Goal: Task Accomplishment & Management: Manage account settings

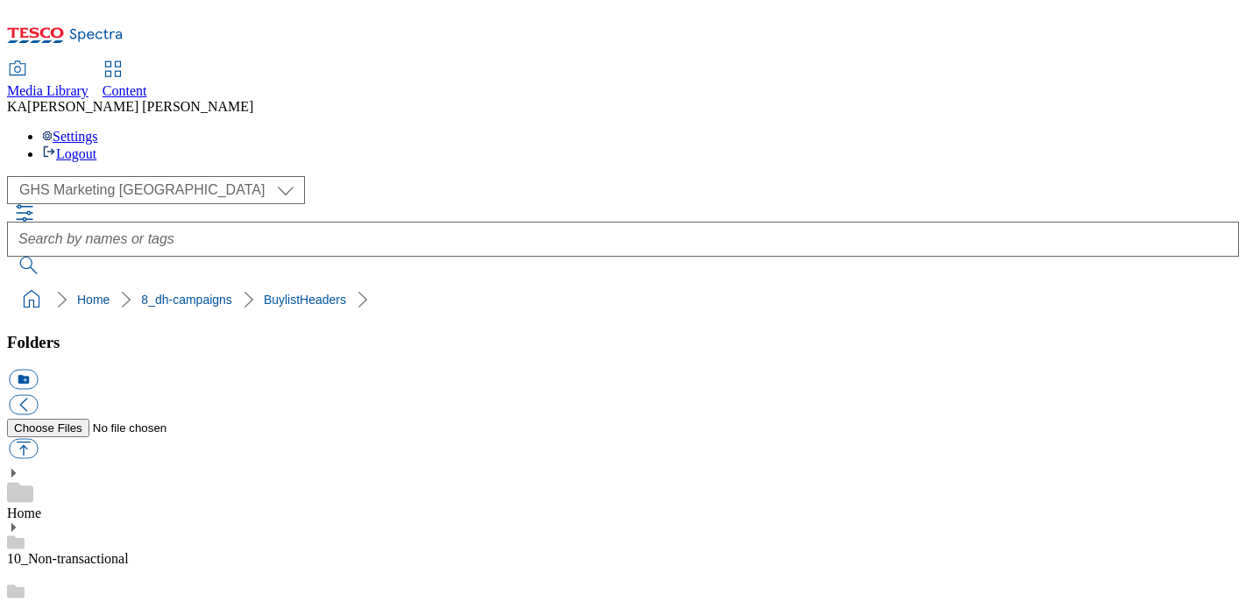
scroll to position [373, 0]
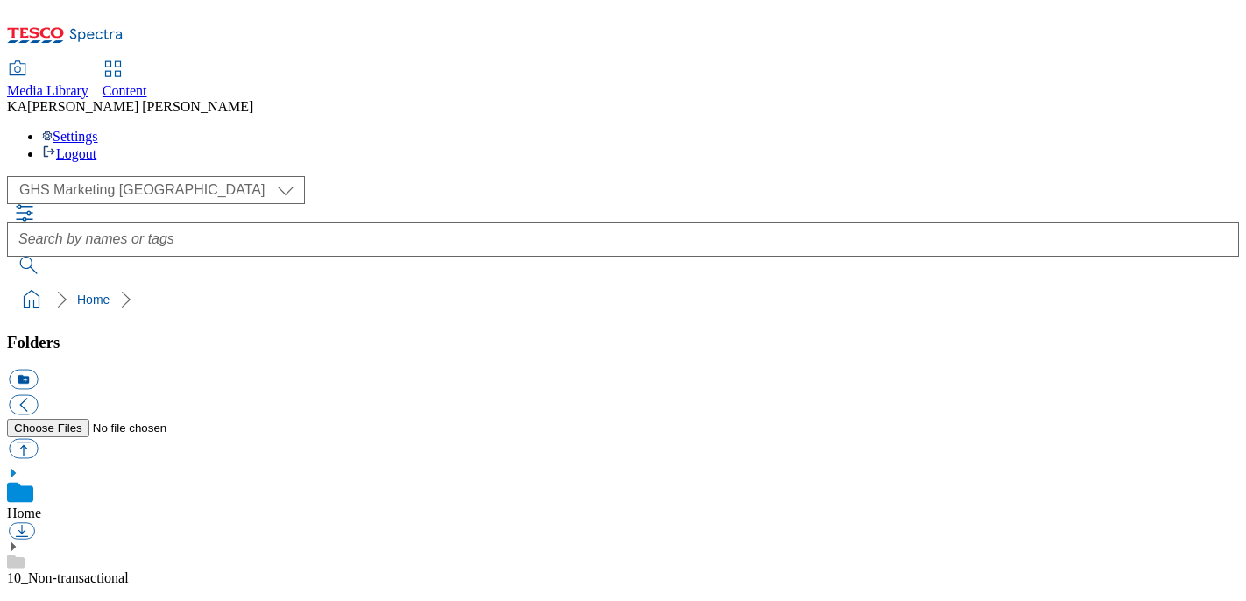
scroll to position [272, 0]
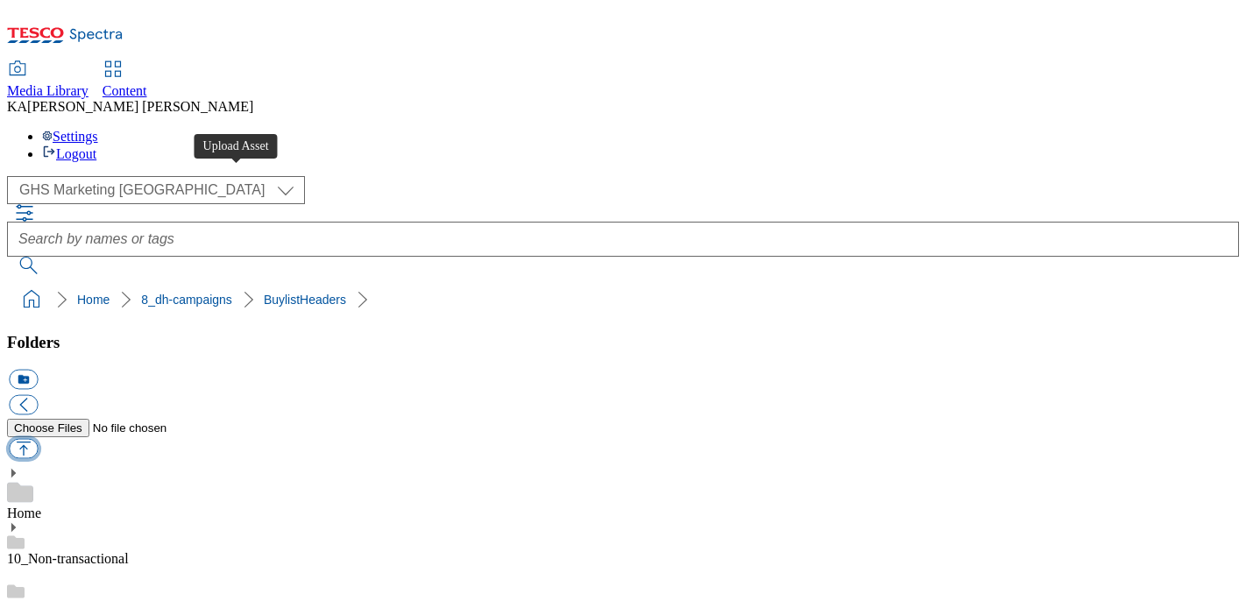
click at [38, 439] on button "button" at bounding box center [23, 449] width 29 height 20
type input "C:\fakepath\1757072193790-ad542036_Oykos_LegoBrand_H_1184x333_V1.jpg"
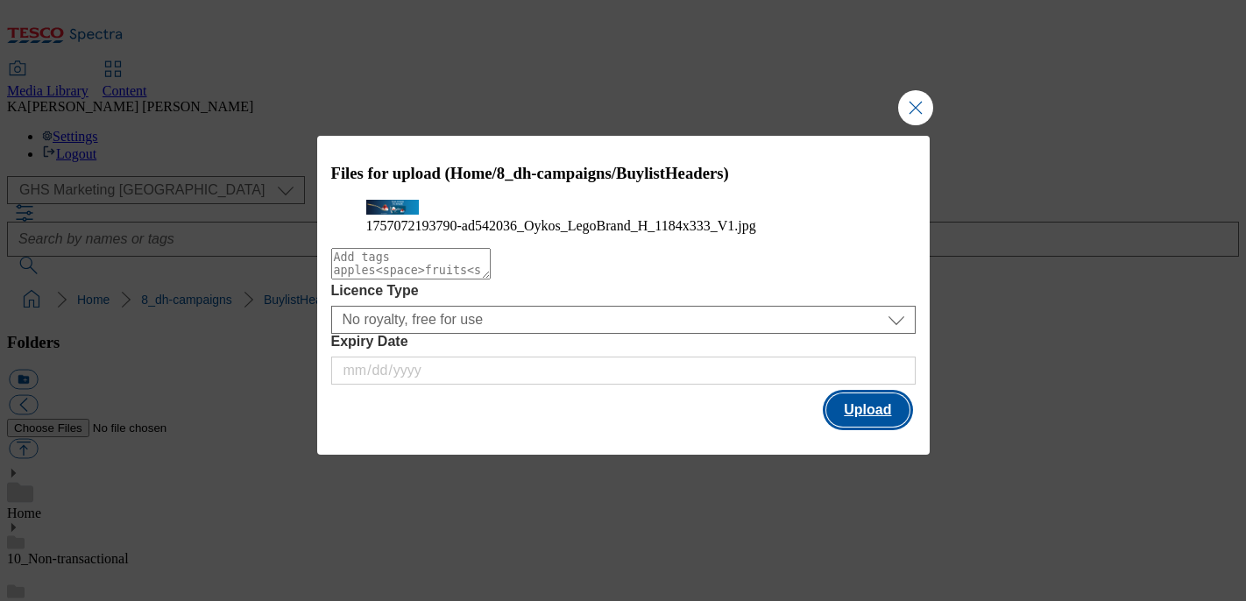
click at [872, 427] on button "Upload" at bounding box center [867, 409] width 82 height 33
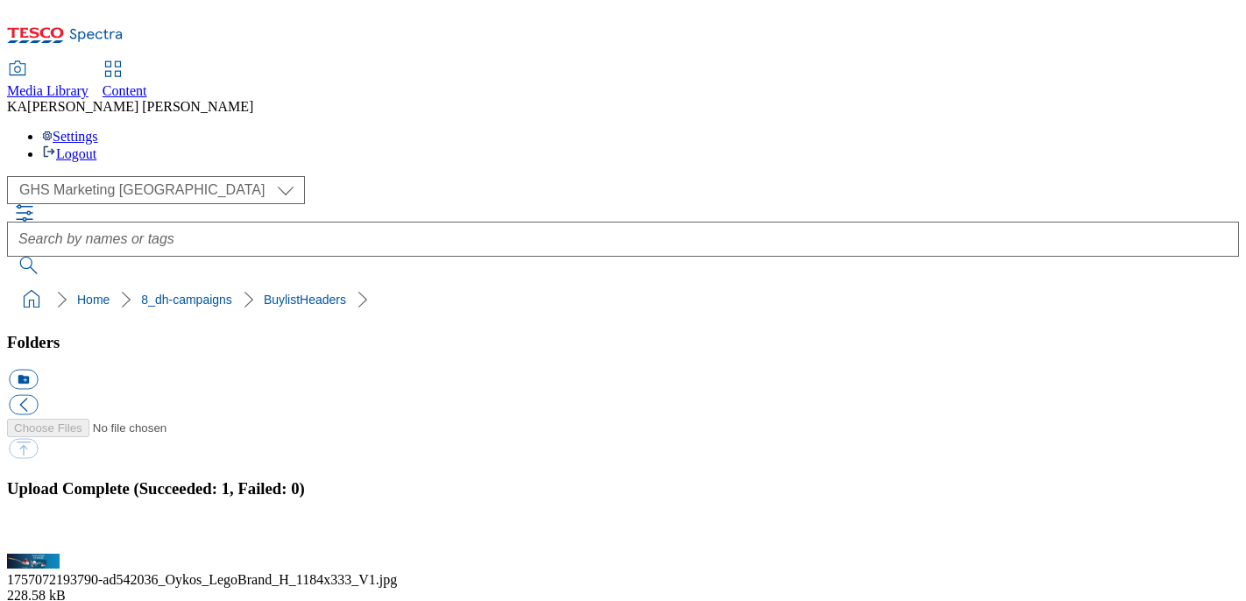
click at [35, 535] on button "button" at bounding box center [22, 543] width 26 height 17
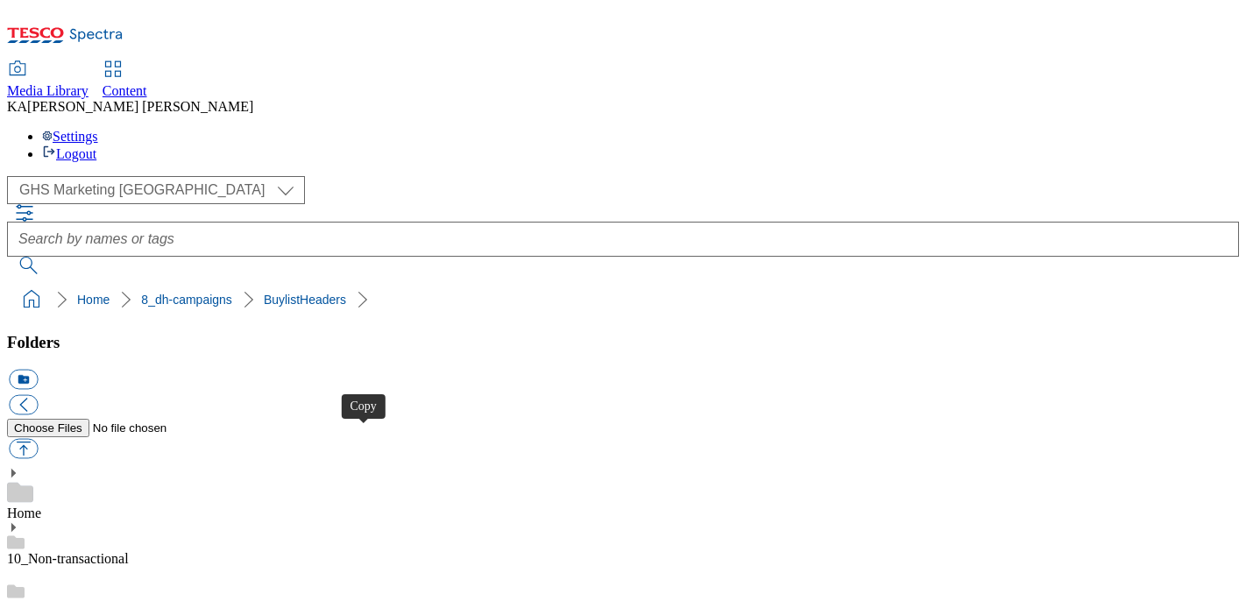
click at [38, 439] on button "button" at bounding box center [23, 449] width 29 height 20
type input "C:\fakepath\1757066890262-ad541998_Pepsi_Max_Legobrand_H_1184x333_V1.jpg"
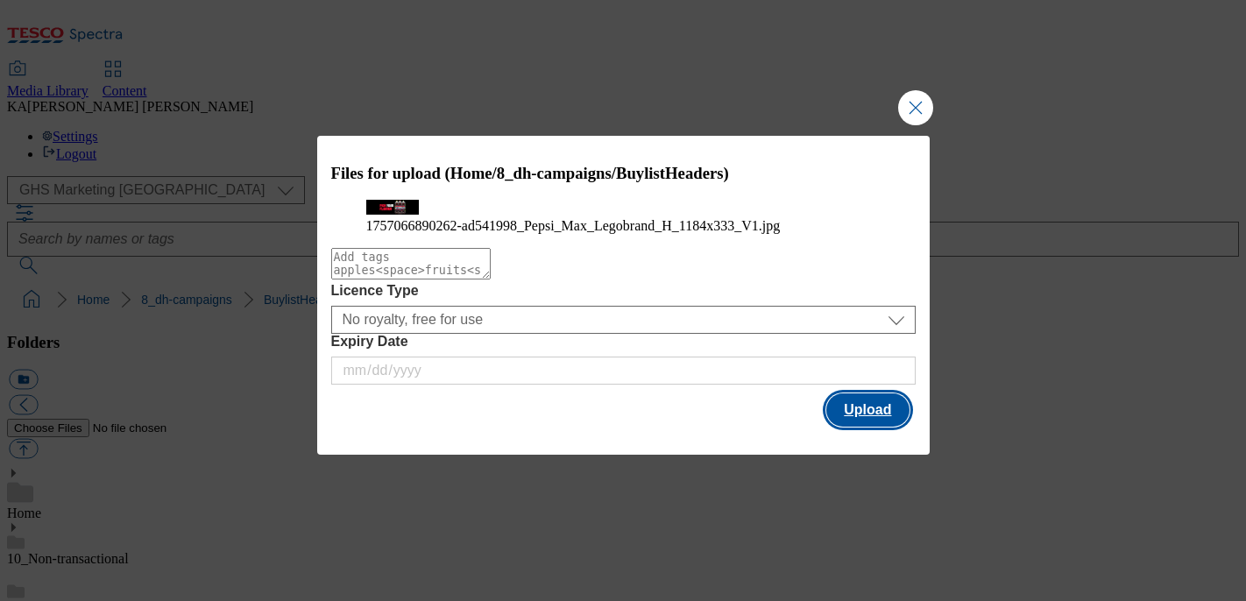
click at [866, 427] on button "Upload" at bounding box center [867, 409] width 82 height 33
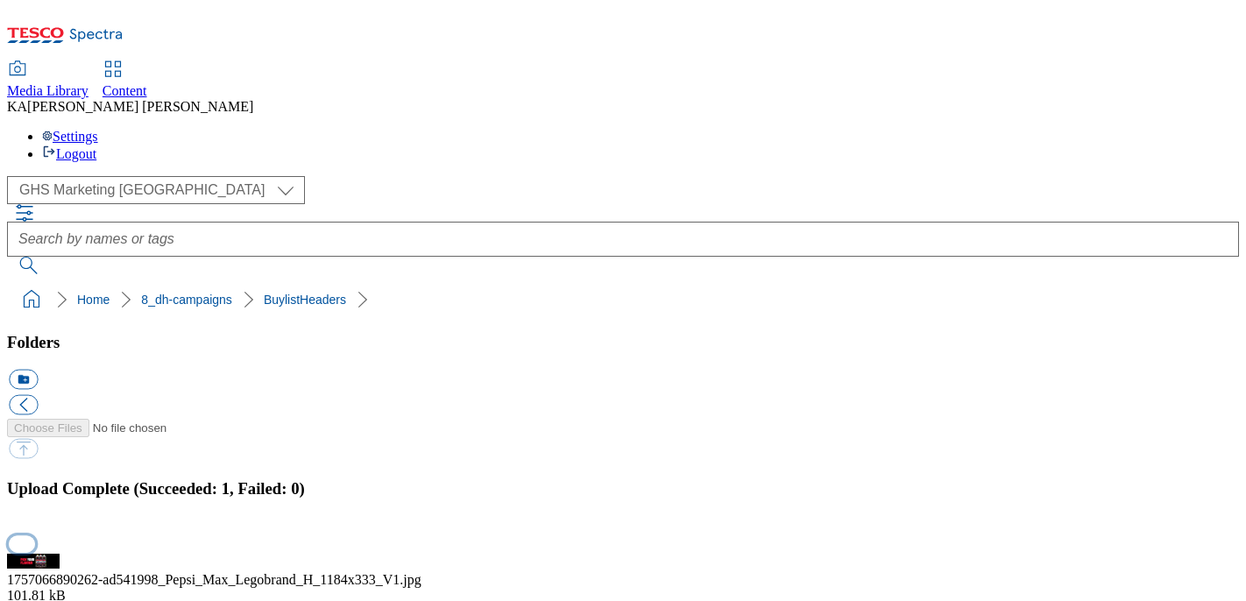
click at [35, 535] on button "button" at bounding box center [22, 543] width 26 height 17
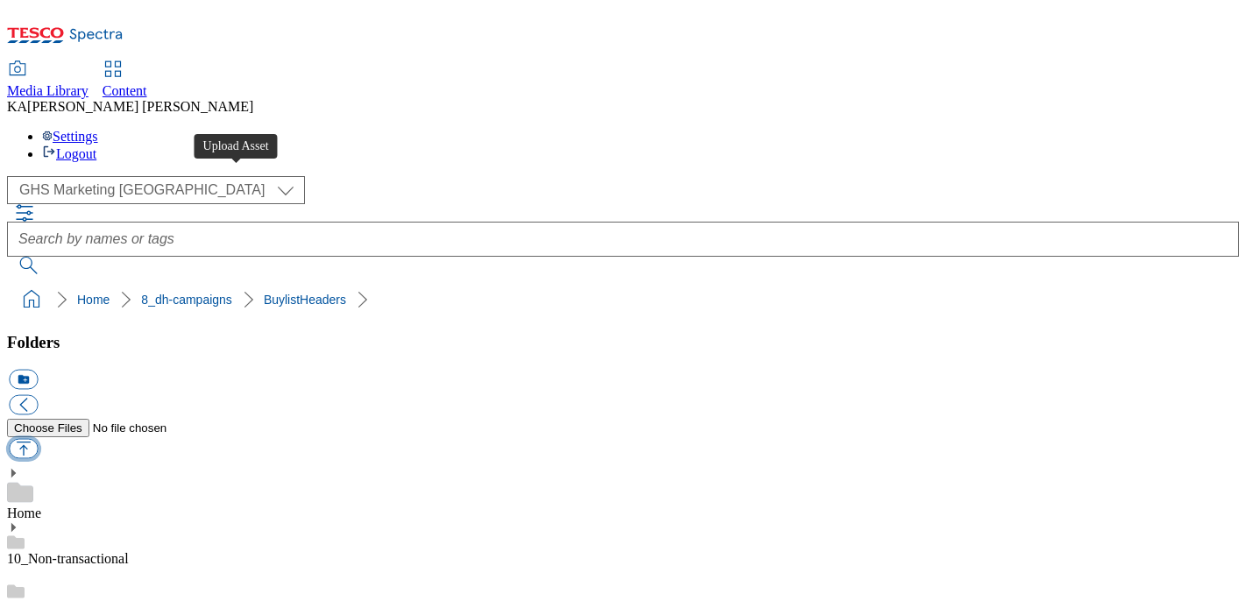
click at [38, 439] on button "button" at bounding box center [23, 449] width 29 height 20
type input "C:\fakepath\1752478446820-ad539997_FXC_Mionetto_LegoBrand_H_1184x333_V1.jpg"
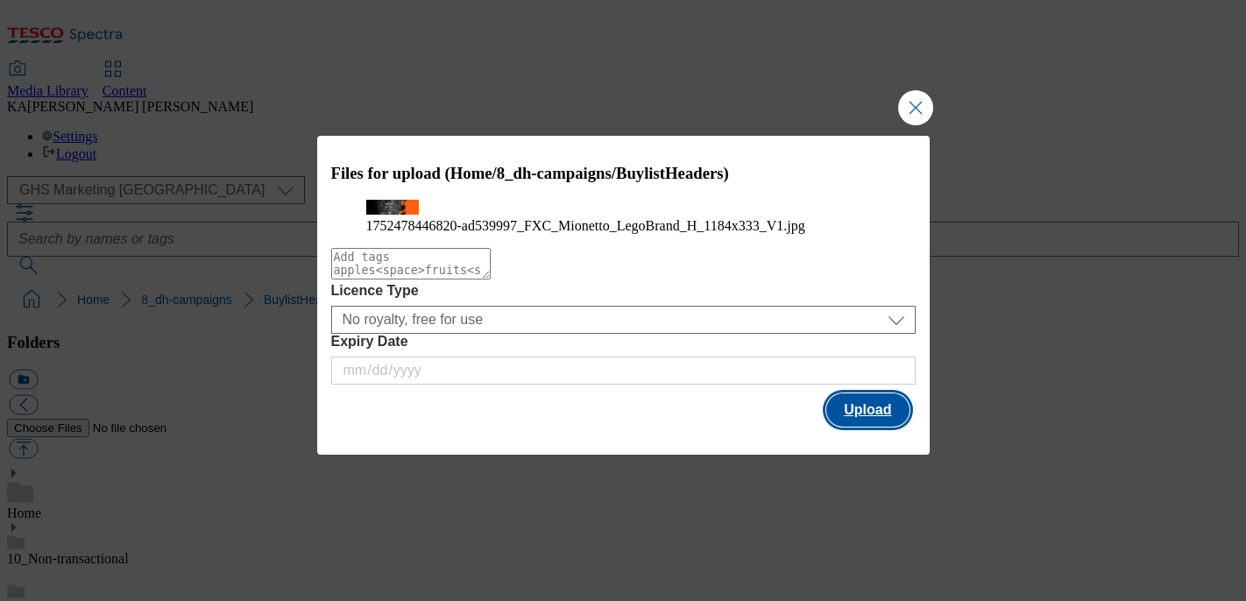
click at [864, 427] on button "Upload" at bounding box center [867, 409] width 82 height 33
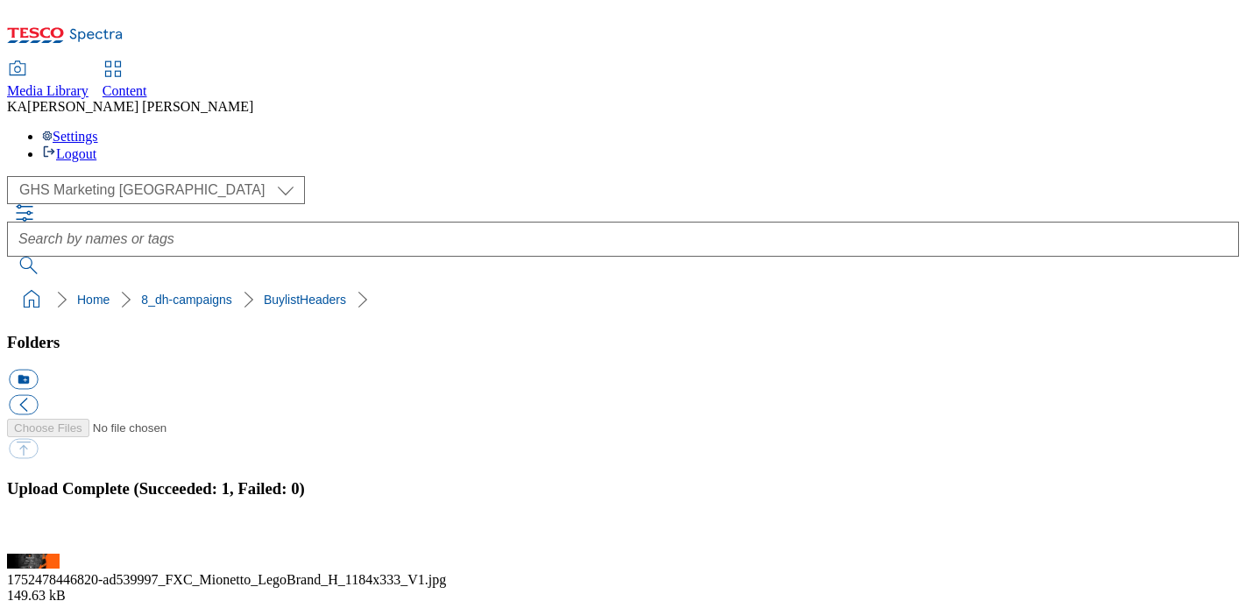
click at [35, 535] on button "button" at bounding box center [22, 543] width 26 height 17
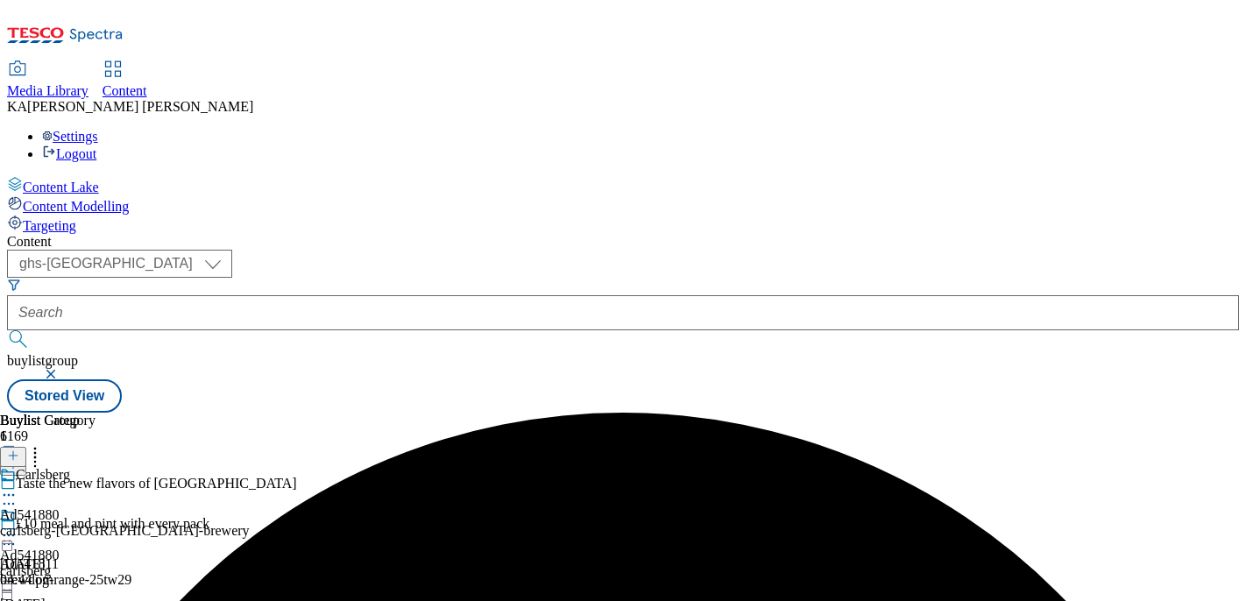
select select "ghs-[GEOGRAPHIC_DATA]"
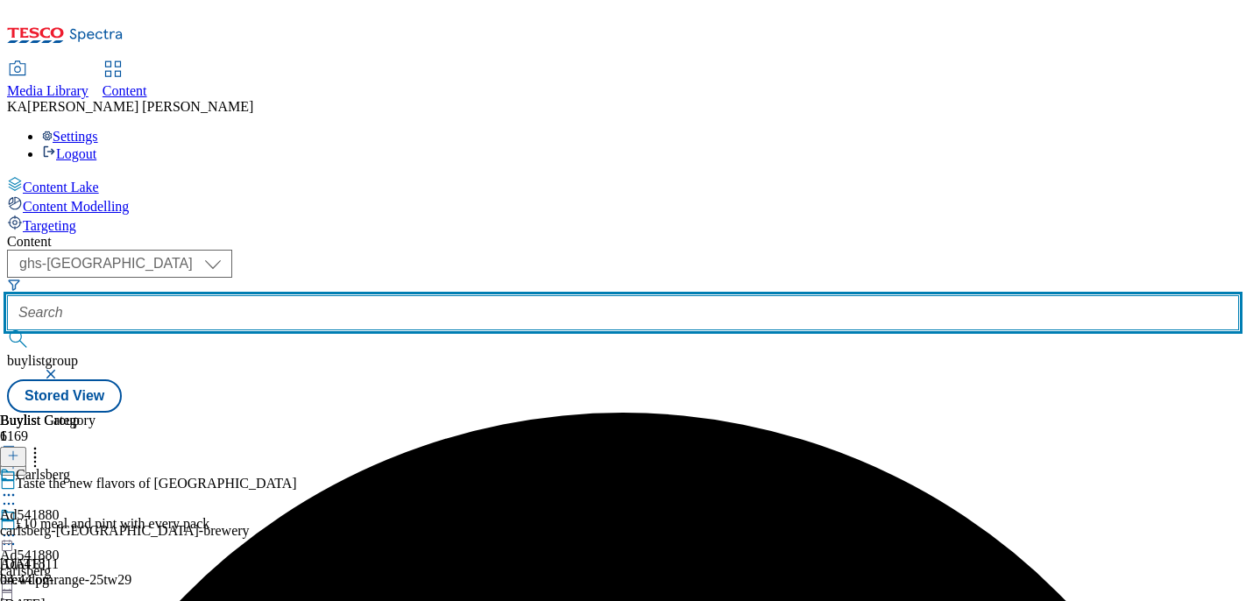
click at [415, 295] on input "text" at bounding box center [623, 312] width 1232 height 35
paste input "danone-oykos-25tw2"
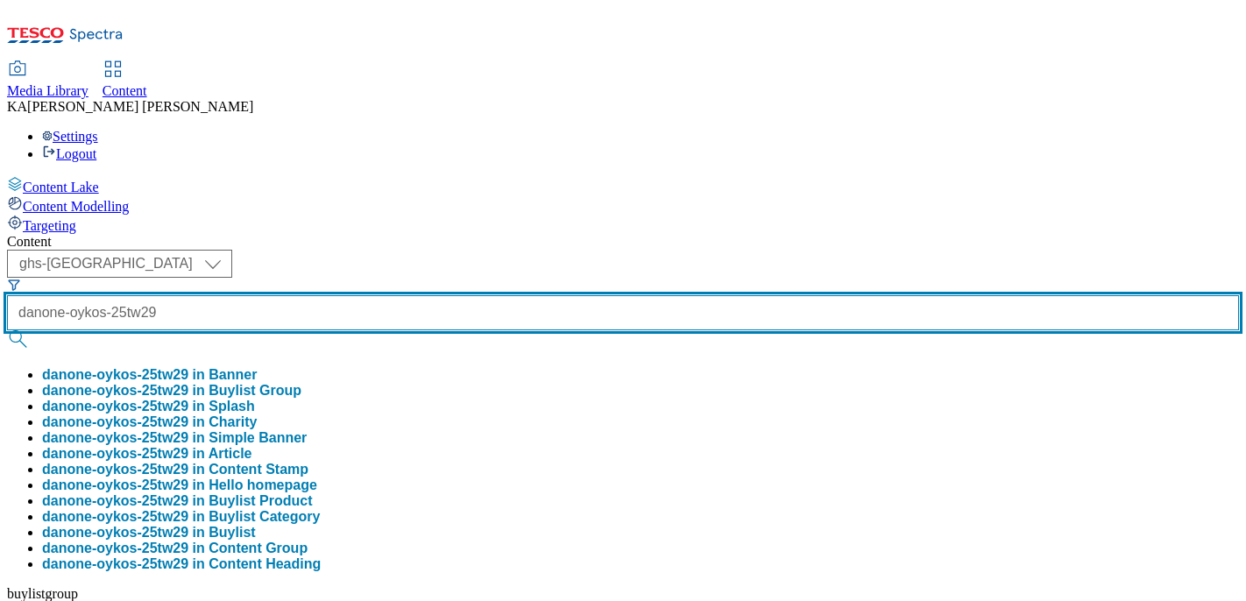
type input "danone-oykos-25tw29"
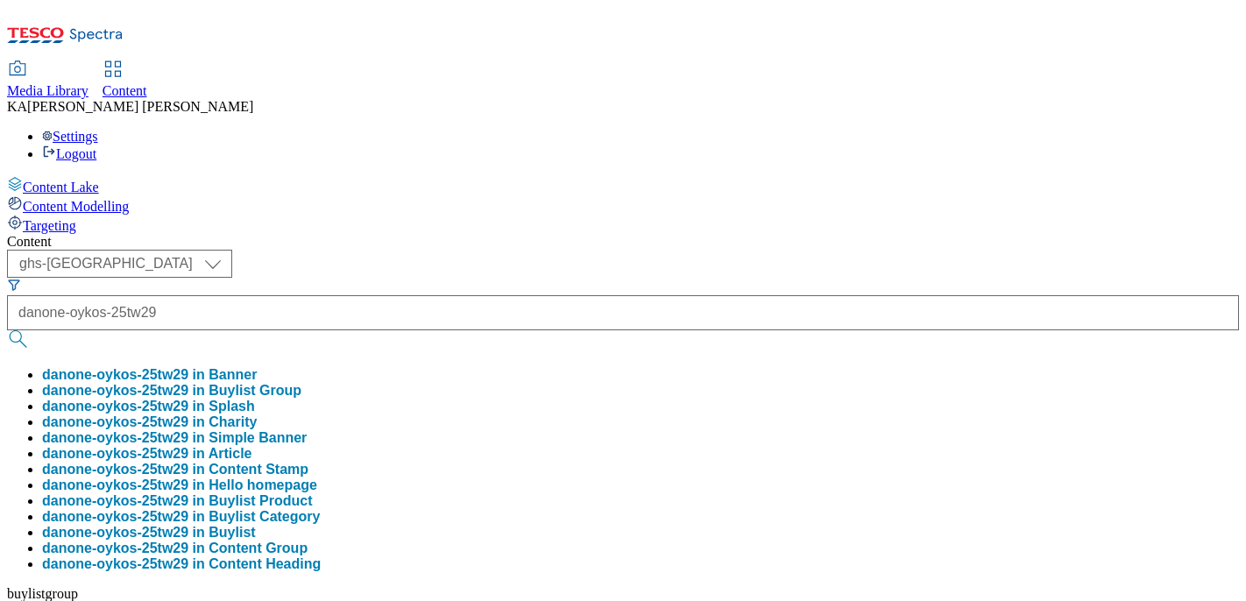
click at [301, 383] on button "danone-oykos-25tw29 in Buylist Group" at bounding box center [171, 391] width 259 height 16
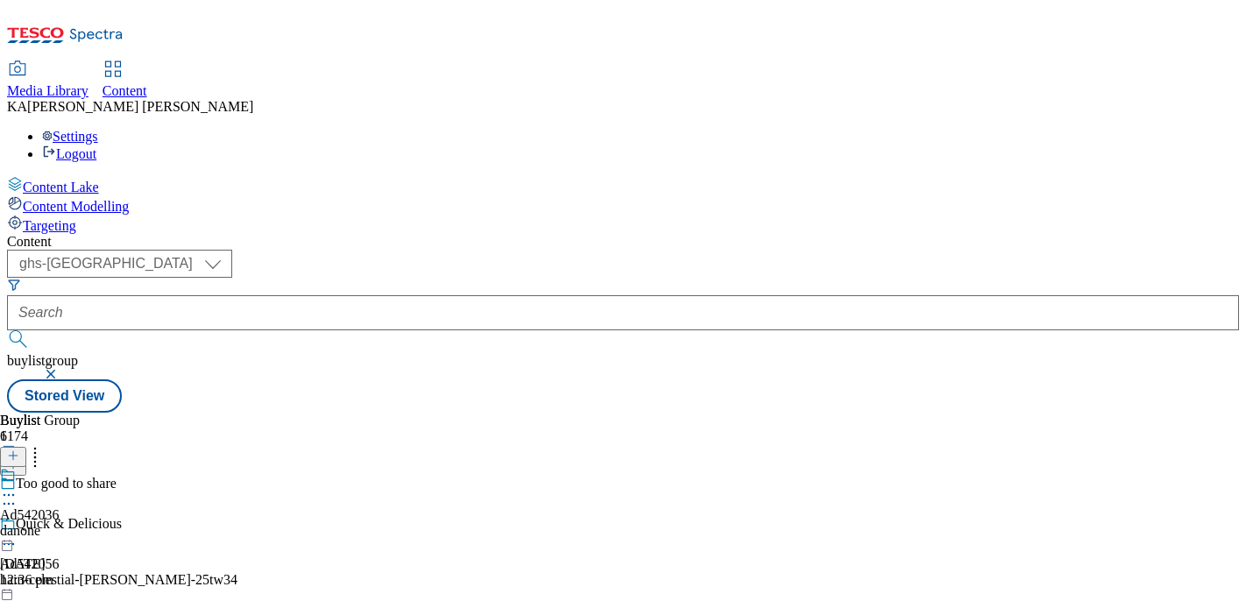
click at [18, 486] on icon at bounding box center [9, 495] width 18 height 18
click at [74, 526] on span "Edit" at bounding box center [64, 532] width 20 height 13
select select "tactical"
select select "supplier funded short term 1-3 weeks"
select select "dunnhumby"
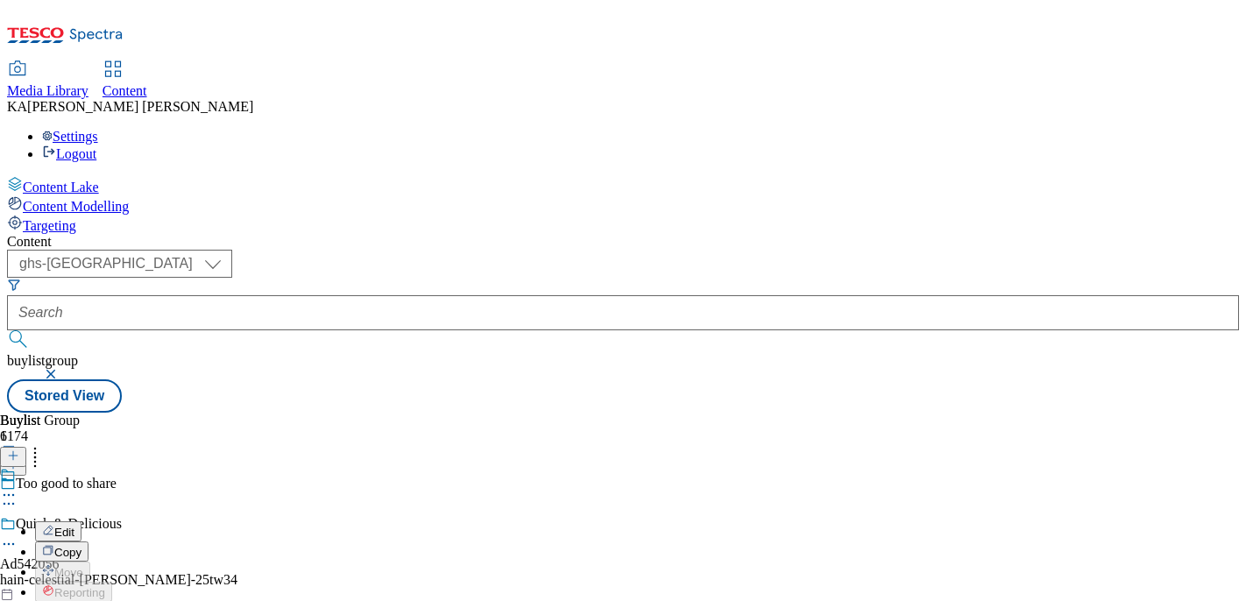
select select "Banner"
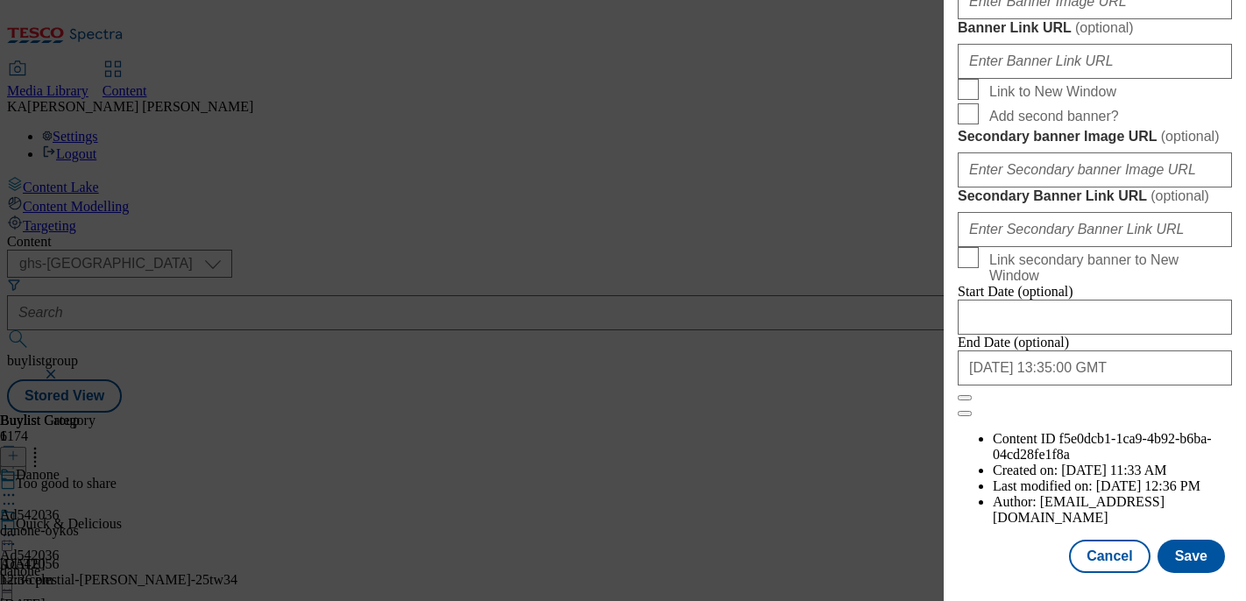
scroll to position [1693, 0]
click at [995, 19] on input "Banner Image URL ( optional )" at bounding box center [1095, 1] width 274 height 35
paste input "[URL][DOMAIN_NAME]"
type input "[URL][DOMAIN_NAME]"
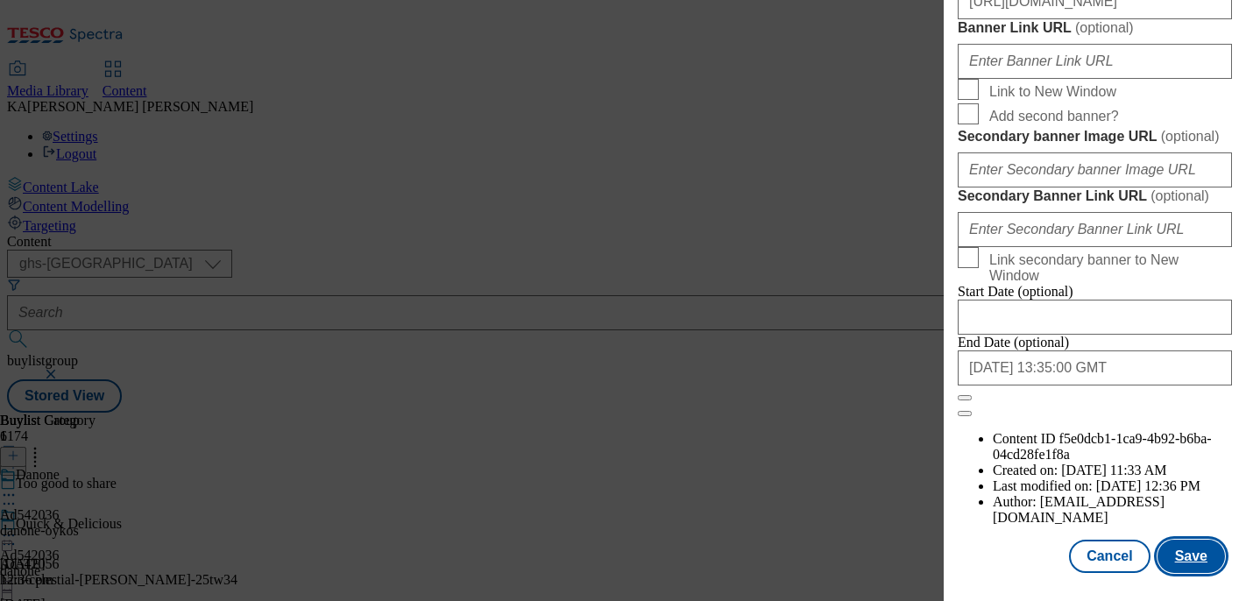
click at [1188, 560] on button "Save" at bounding box center [1190, 556] width 67 height 33
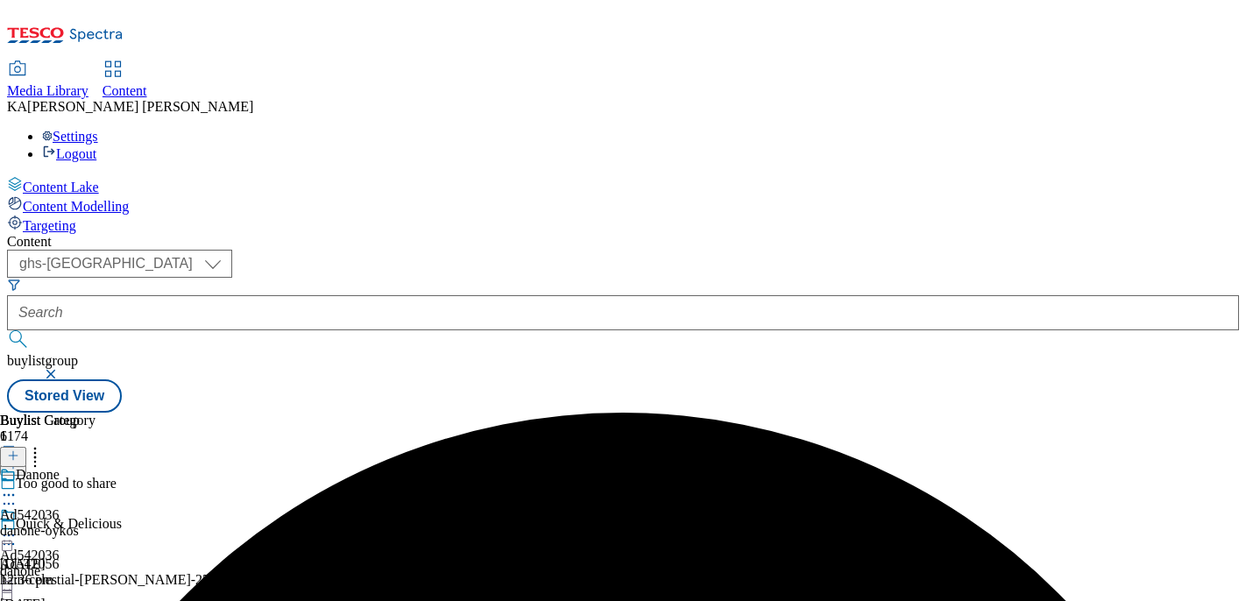
click at [18, 527] on icon at bounding box center [9, 536] width 18 height 18
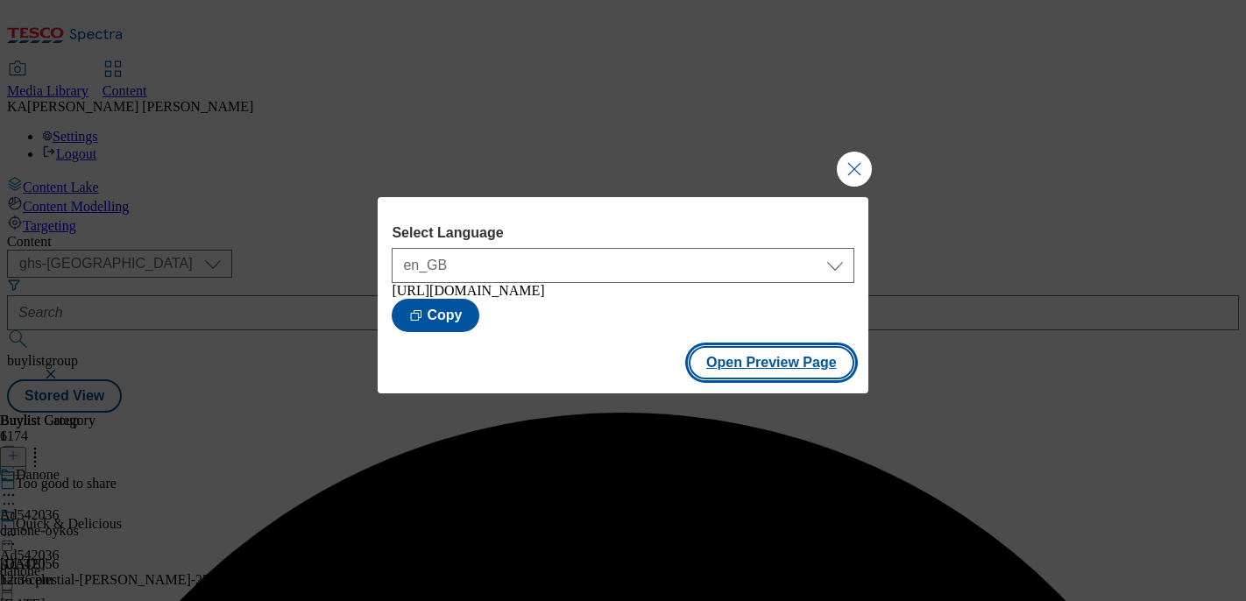
click at [729, 379] on button "Open Preview Page" at bounding box center [772, 362] width 166 height 33
click at [845, 168] on button "Close Modal" at bounding box center [854, 169] width 35 height 35
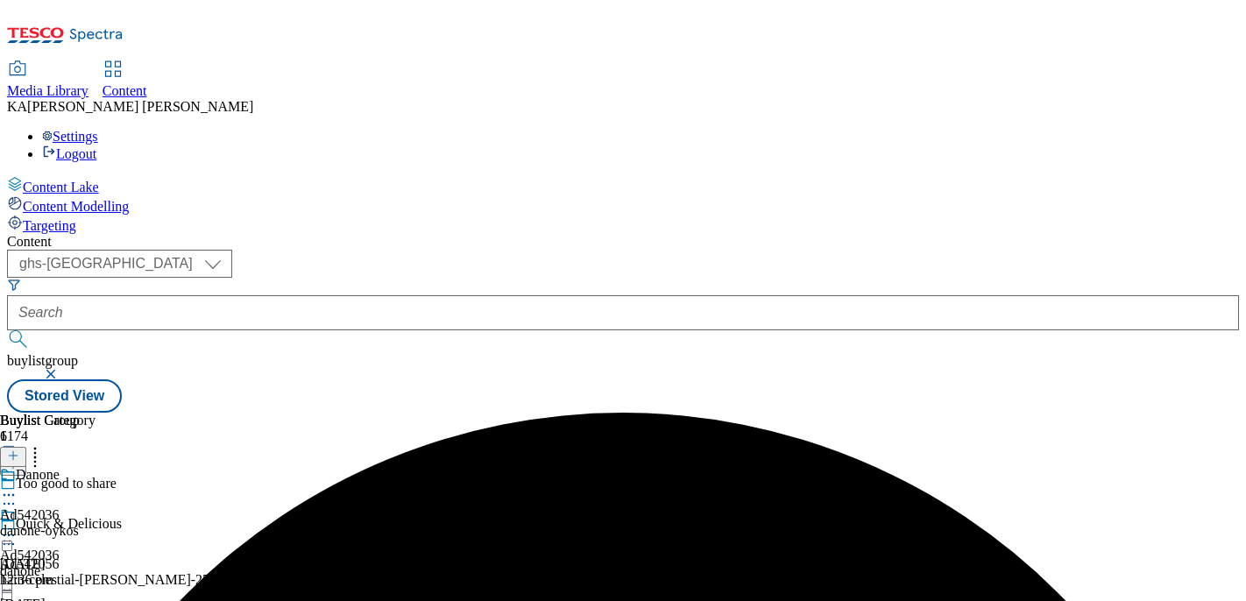
click at [18, 527] on icon at bounding box center [9, 536] width 18 height 18
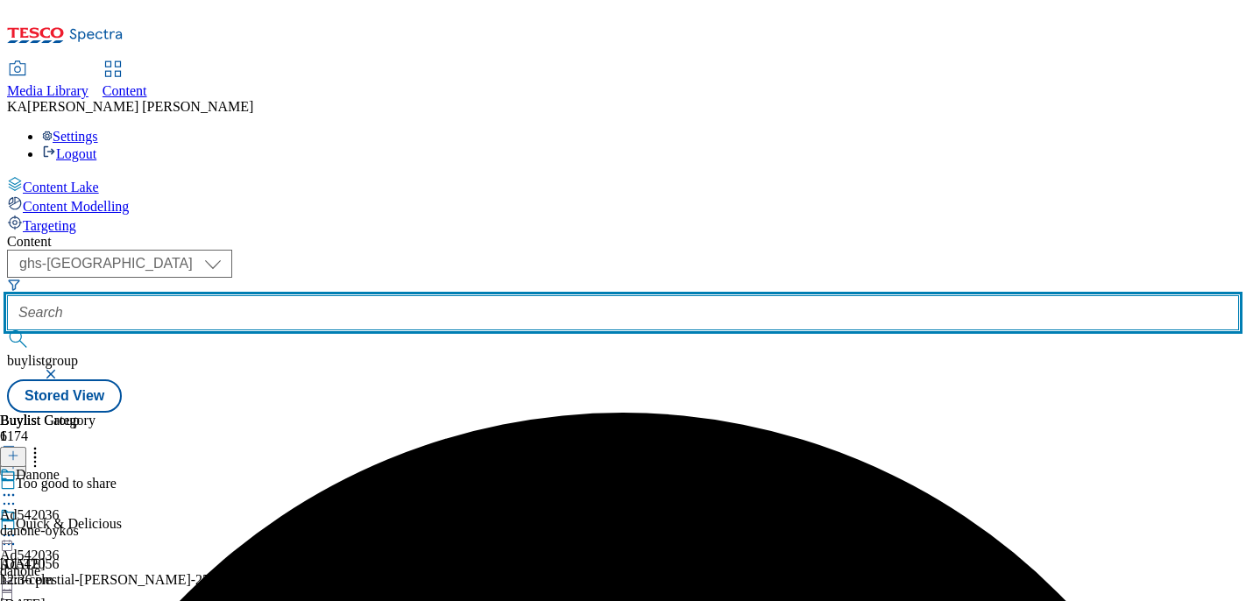
click at [450, 295] on input "text" at bounding box center [623, 312] width 1232 height 35
paste input "freixenet-mionetto-25tw29"
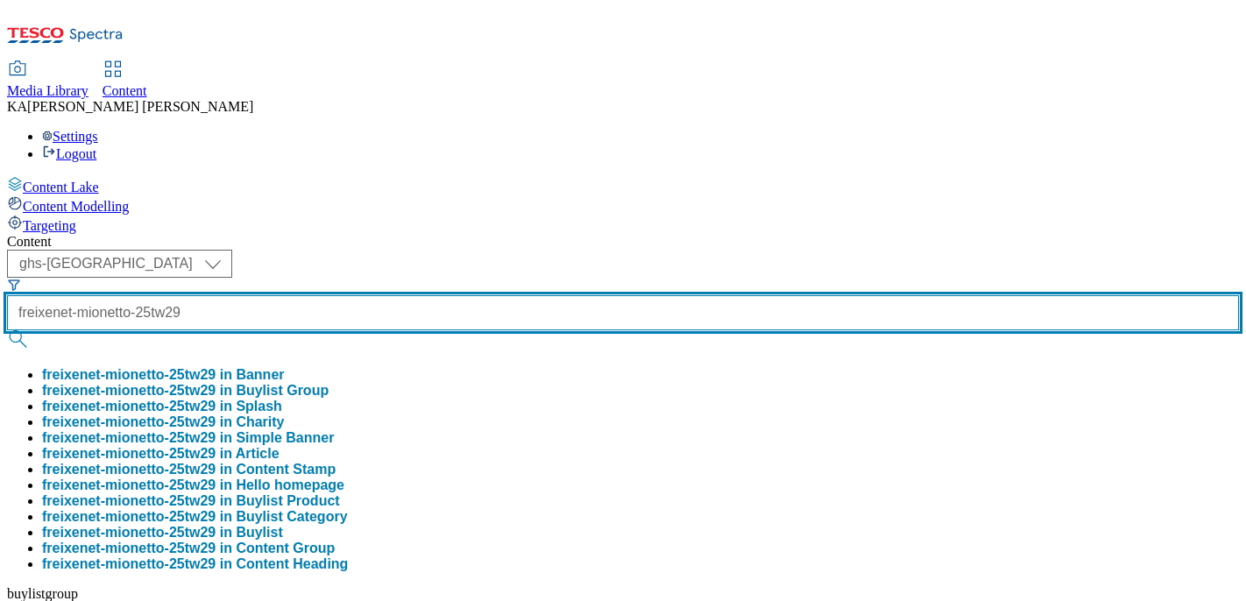
type input "freixenet-mionetto-25tw29"
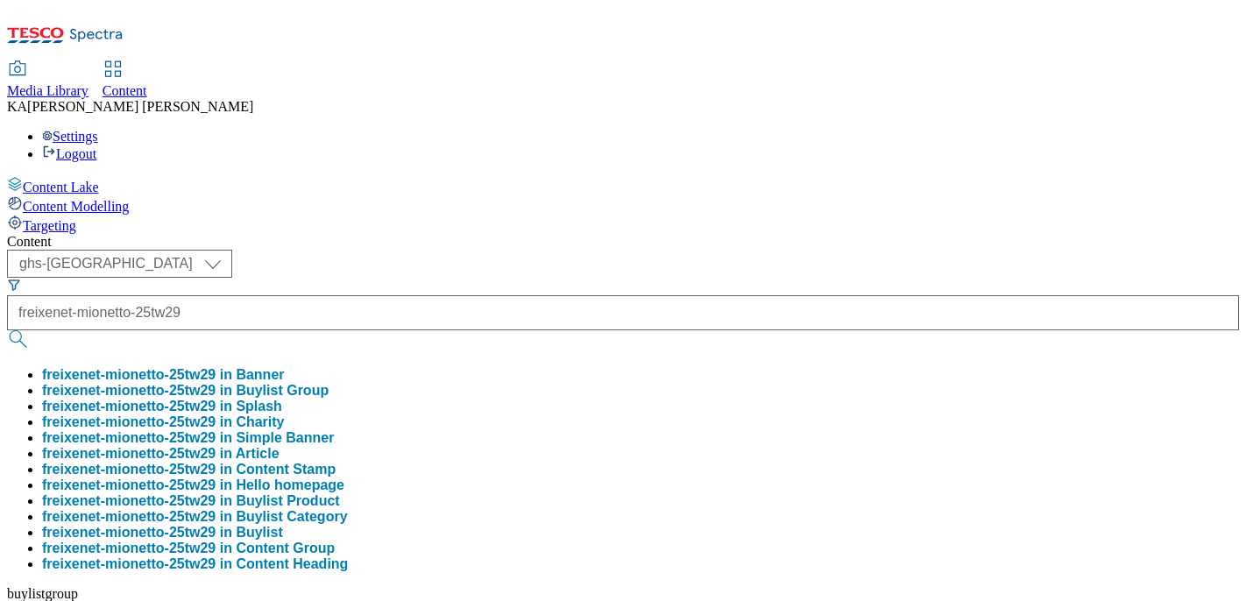
scroll to position [0, 0]
click at [329, 383] on button "freixenet-mionetto-25tw29 in Buylist Group" at bounding box center [185, 391] width 286 height 16
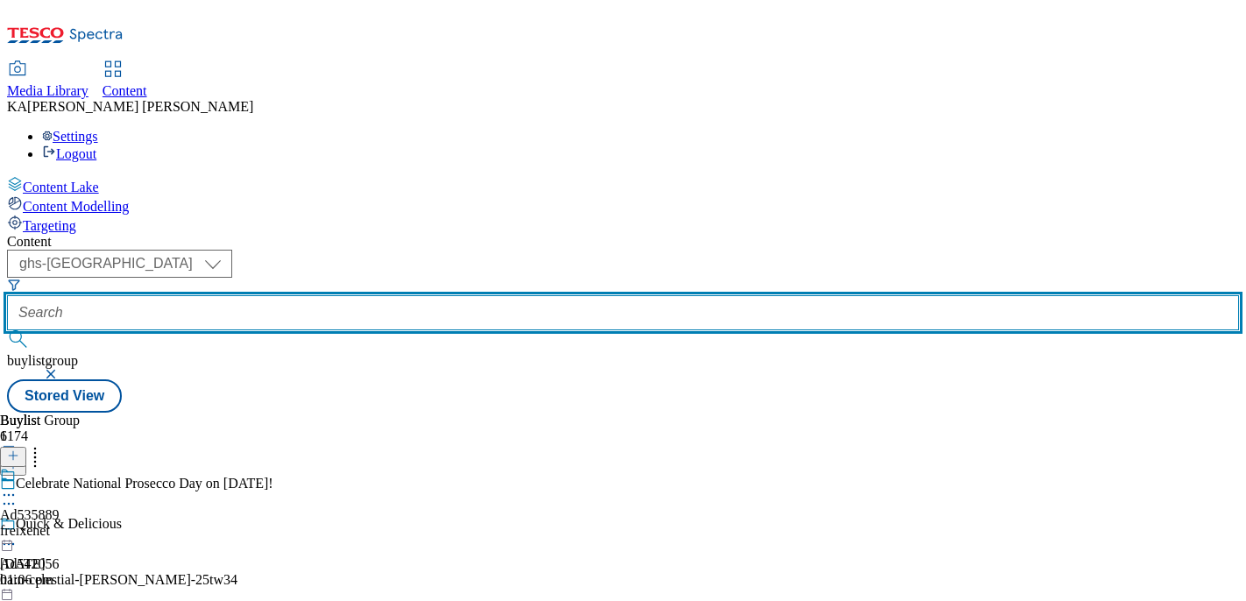
click at [393, 295] on input "text" at bounding box center [623, 312] width 1232 height 35
paste input "freixenet-mionetto-25tw29"
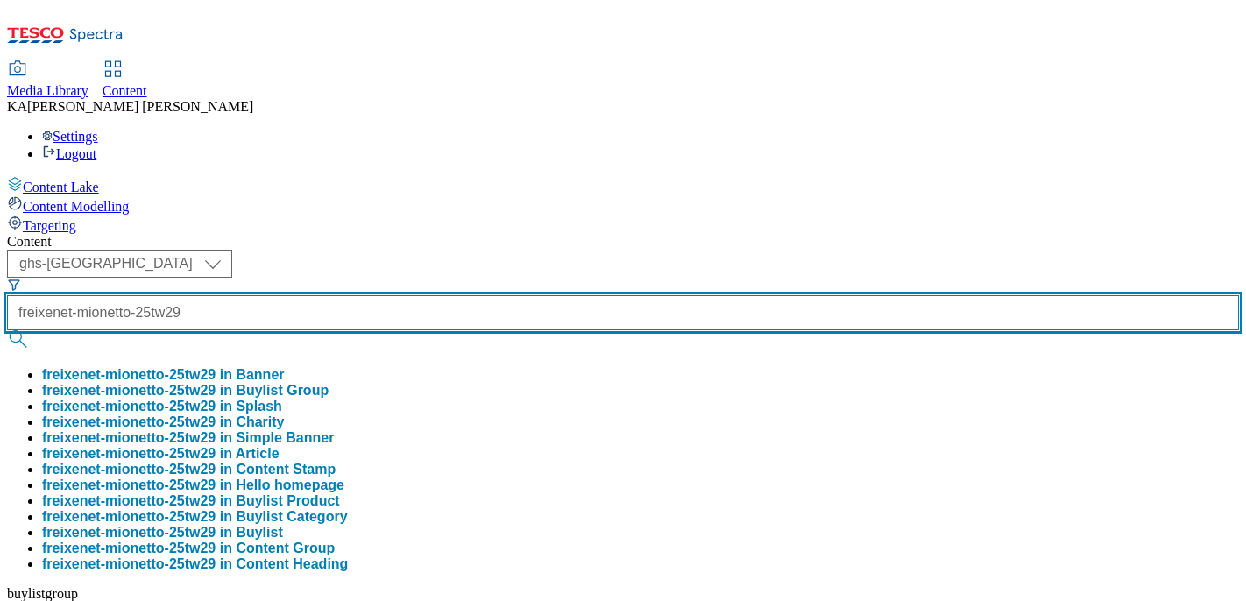
scroll to position [0, 22]
type input "freixenet-mionetto-25tw29"
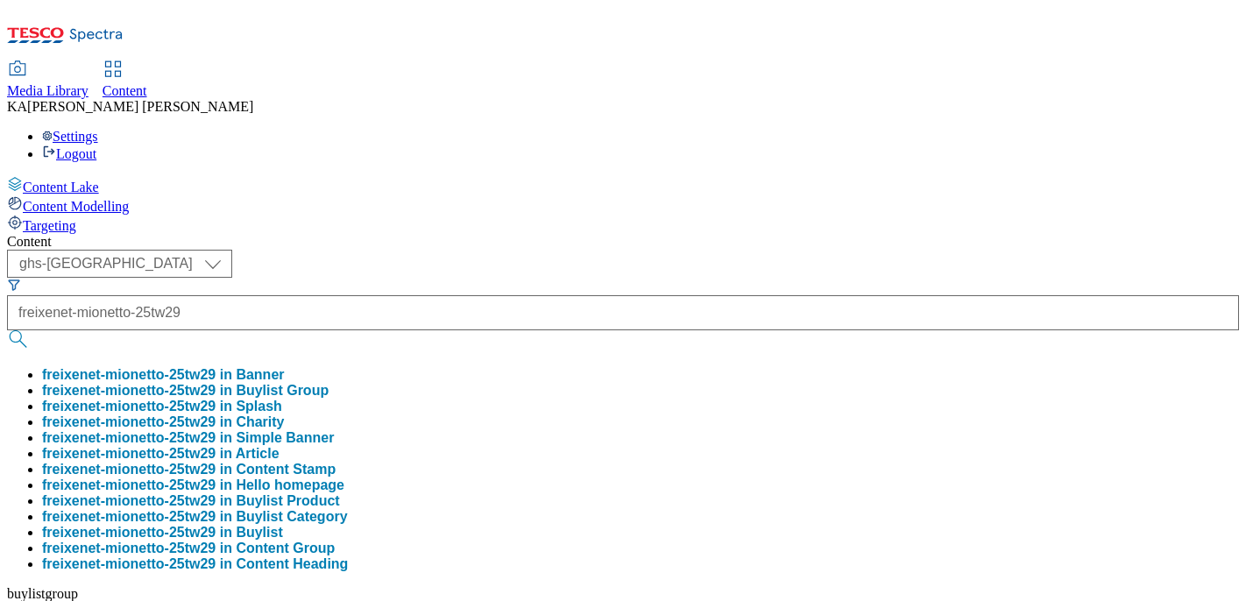
scroll to position [0, 0]
click at [329, 383] on button "freixenet-mionetto-25tw29 in Buylist Group" at bounding box center [185, 391] width 286 height 16
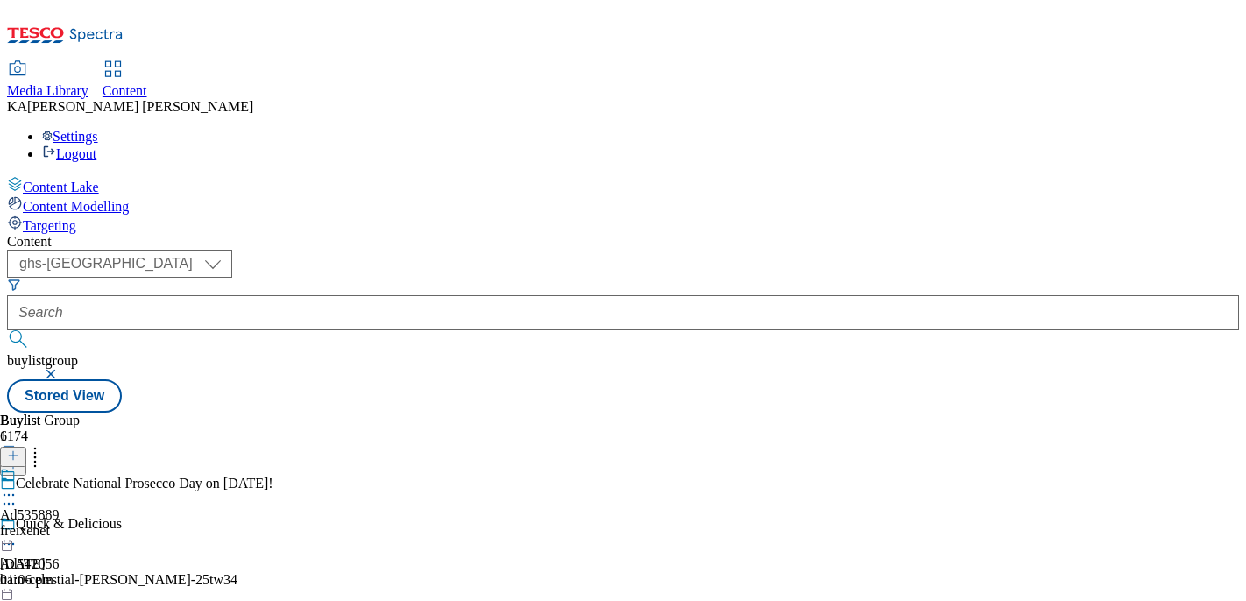
click at [18, 486] on icon at bounding box center [9, 495] width 18 height 18
click at [74, 526] on span "Edit" at bounding box center [64, 532] width 20 height 13
select select "tactical"
select select "supplier funded short term 1-3 weeks"
select select "dunnhumby"
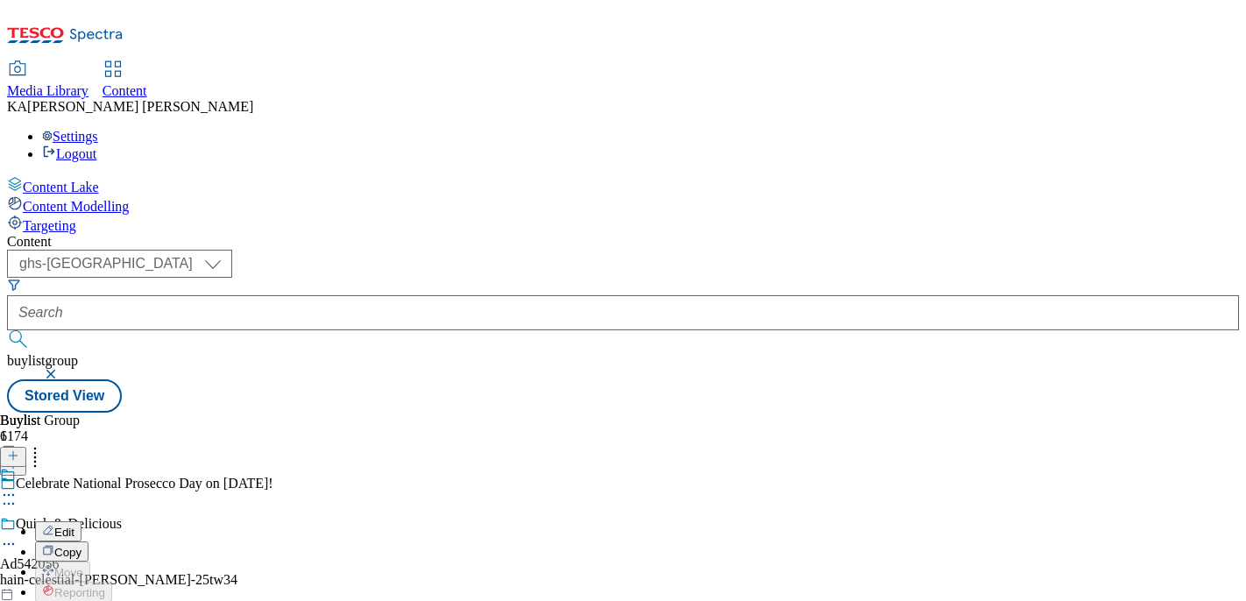
select select "Banner"
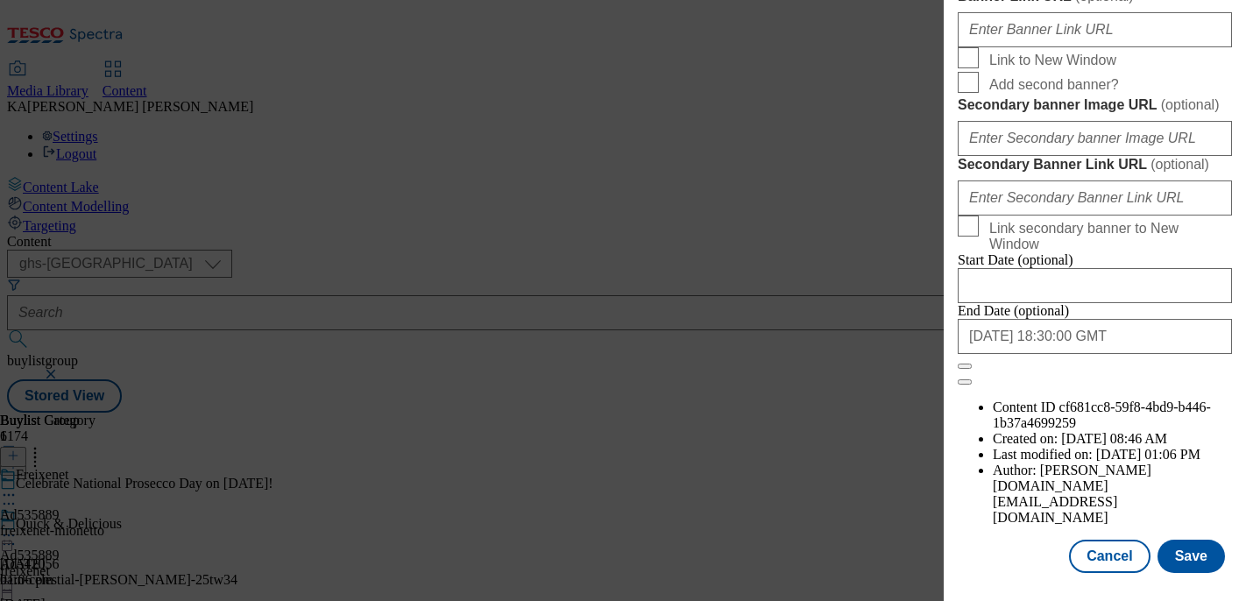
scroll to position [1935, 0]
click at [1184, 555] on button "Save" at bounding box center [1190, 556] width 67 height 33
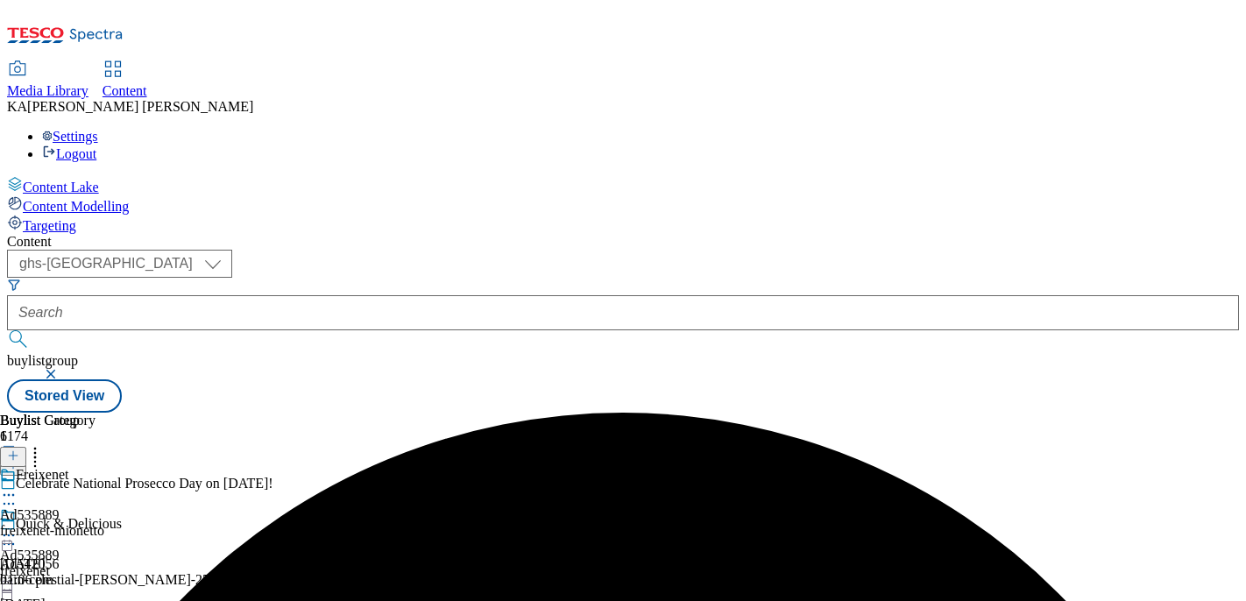
click at [18, 527] on icon at bounding box center [9, 536] width 18 height 18
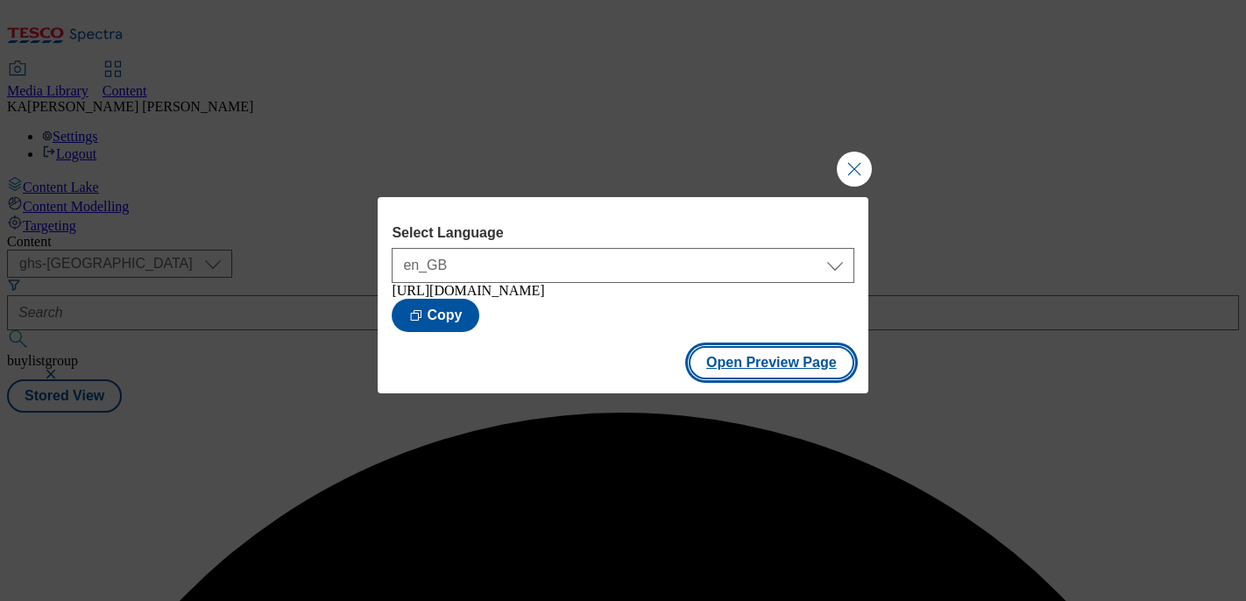
click at [725, 369] on button "Open Preview Page" at bounding box center [772, 362] width 166 height 33
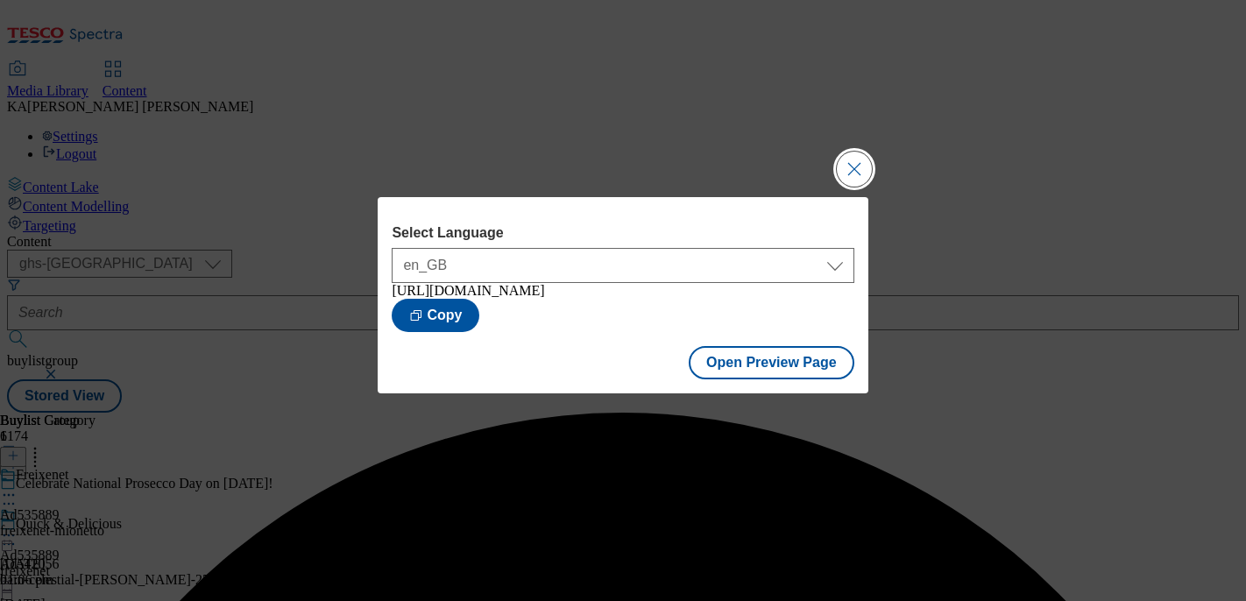
click at [840, 174] on button "Close Modal" at bounding box center [854, 169] width 35 height 35
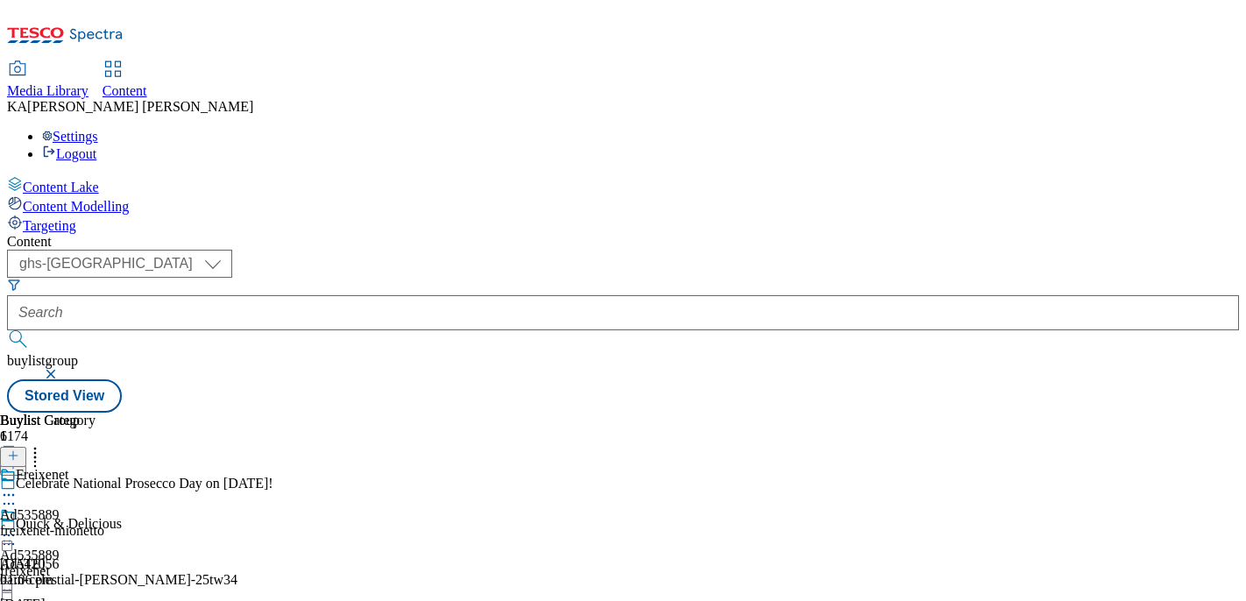
click at [61, 369] on button "button" at bounding box center [53, 374] width 18 height 11
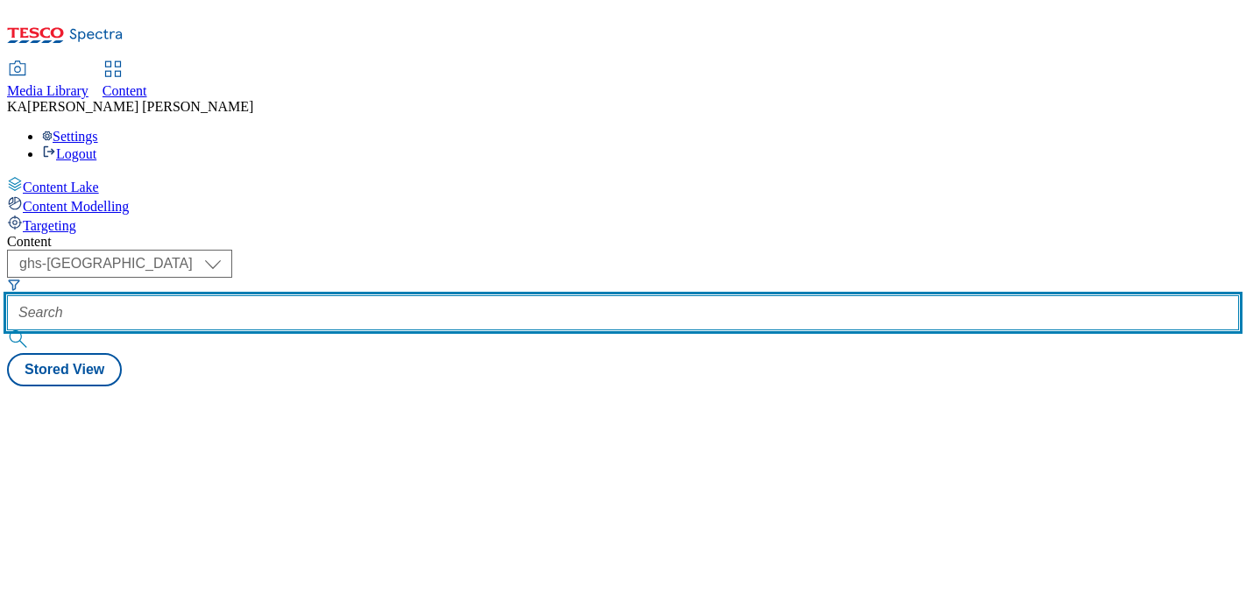
click at [430, 295] on input "text" at bounding box center [623, 312] width 1232 height 35
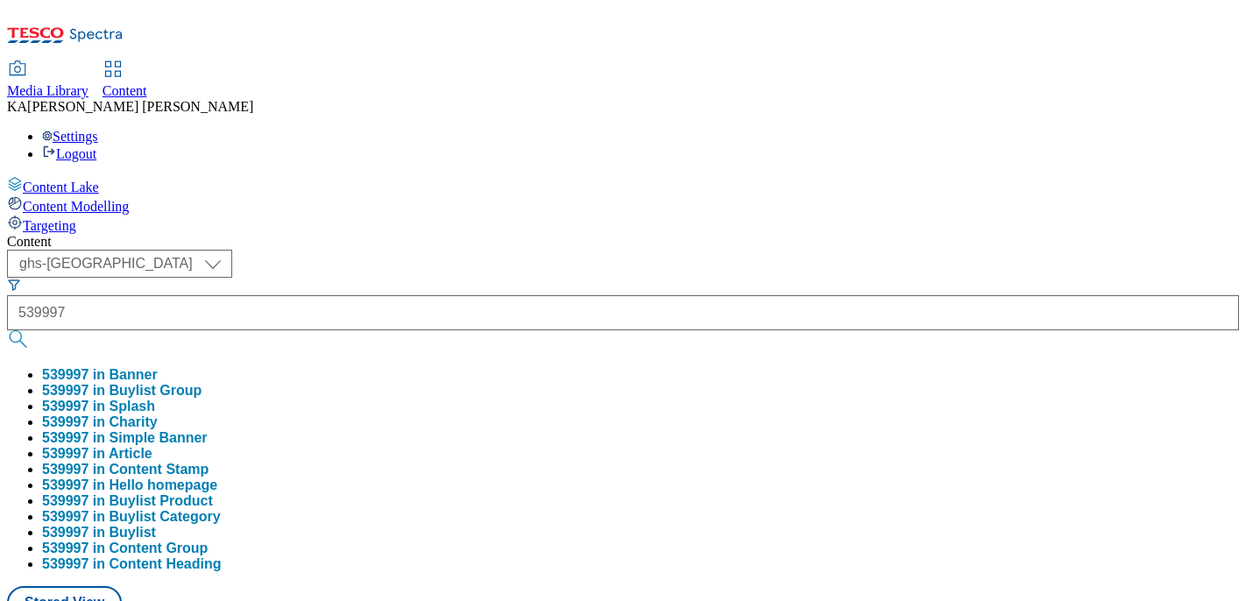
click at [202, 383] on button "539997 in Buylist Group" at bounding box center [121, 391] width 159 height 16
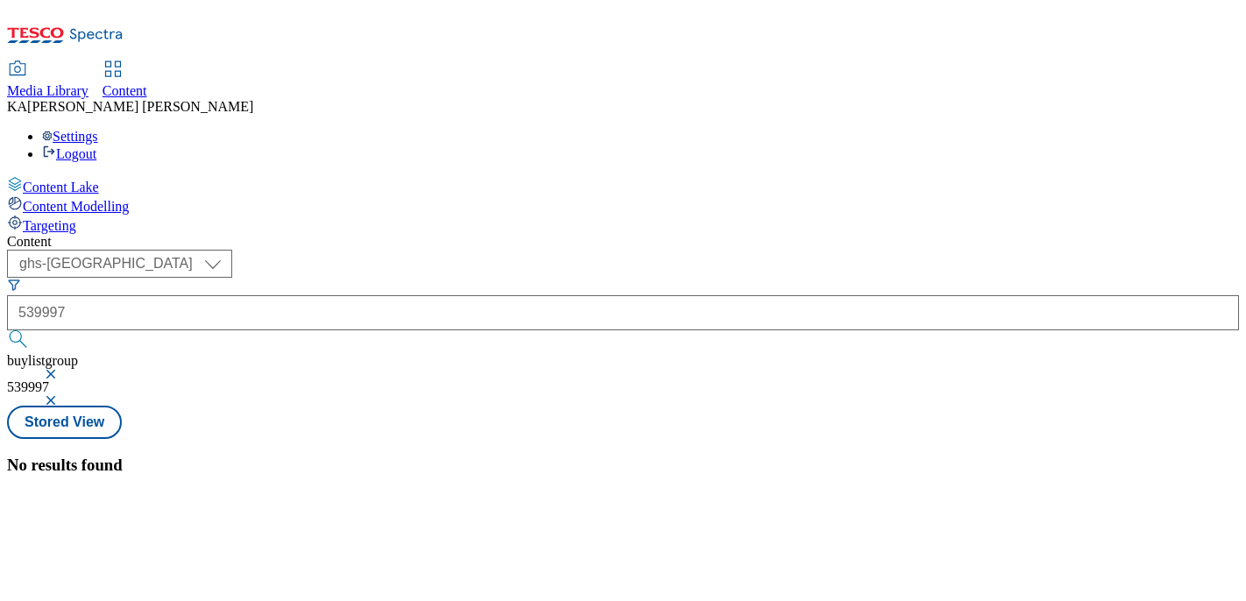
click at [61, 369] on button "button" at bounding box center [53, 374] width 18 height 11
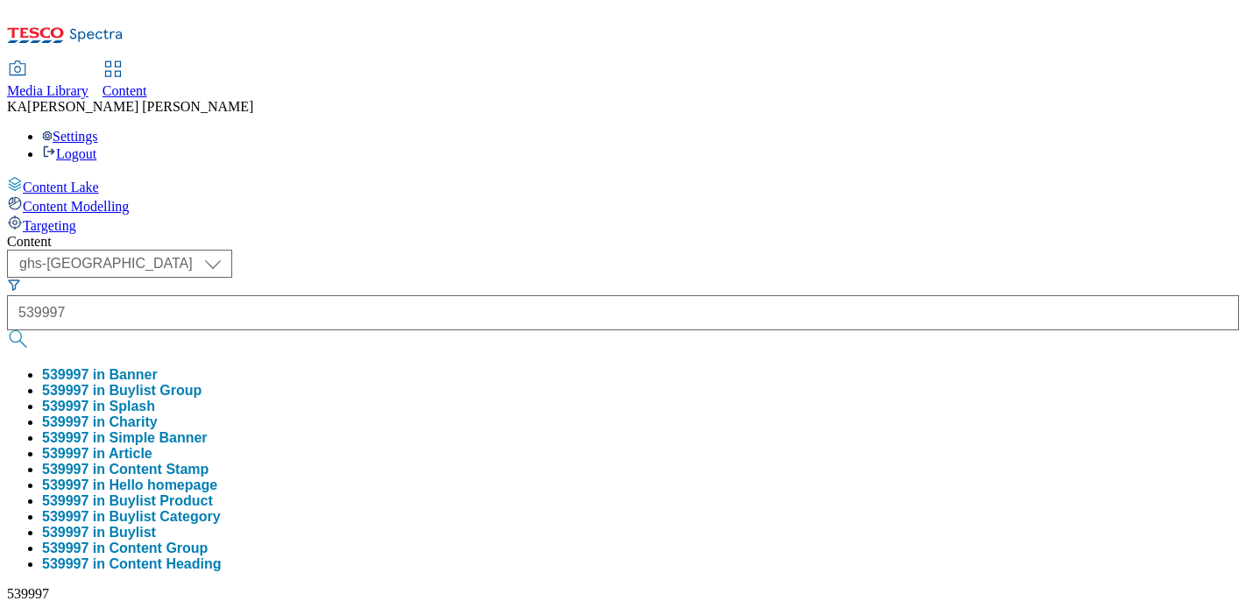
click at [156, 525] on button "539997 in Buylist" at bounding box center [99, 533] width 114 height 16
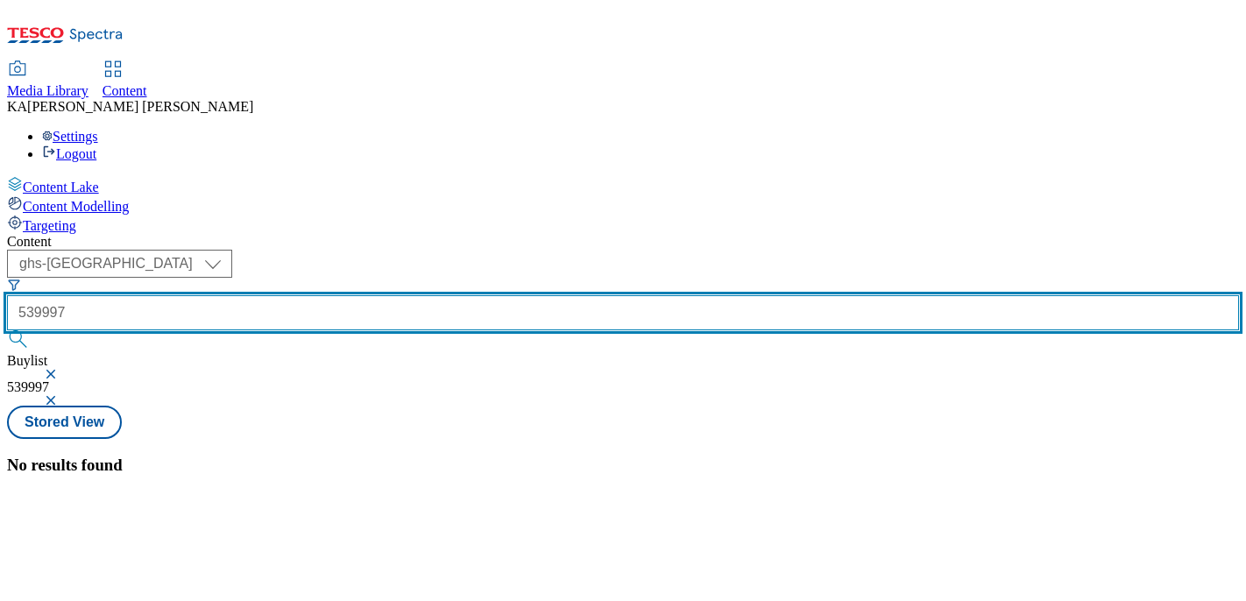
click at [379, 295] on input "539997" at bounding box center [623, 312] width 1232 height 35
type input "Ad539997"
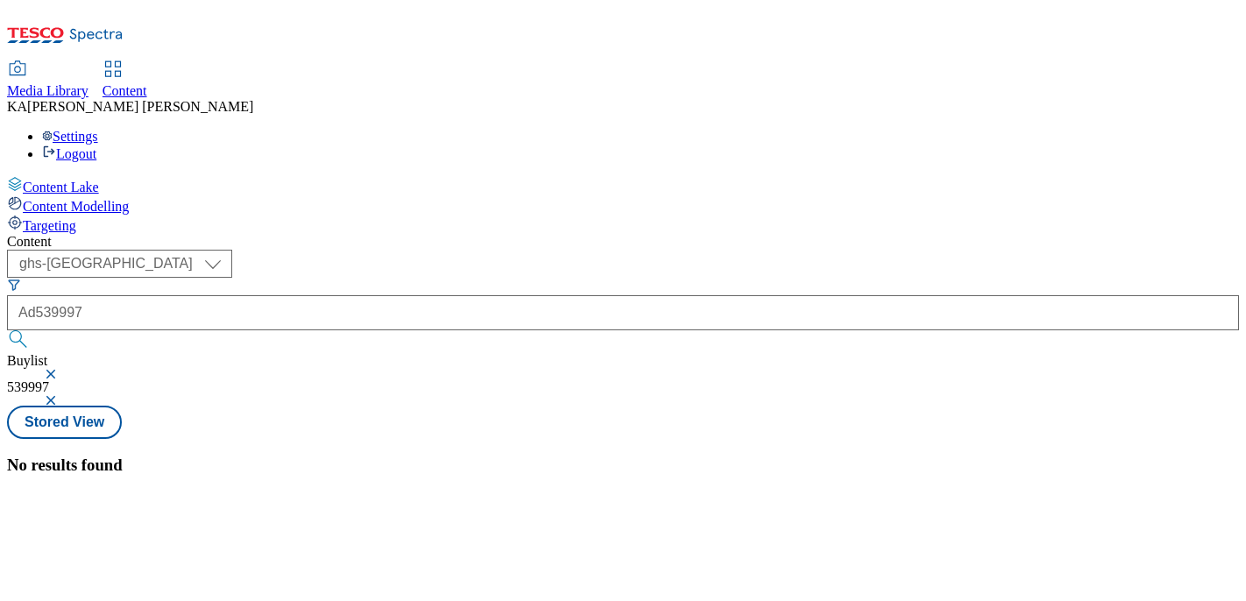
click at [61, 395] on button "button" at bounding box center [53, 400] width 18 height 11
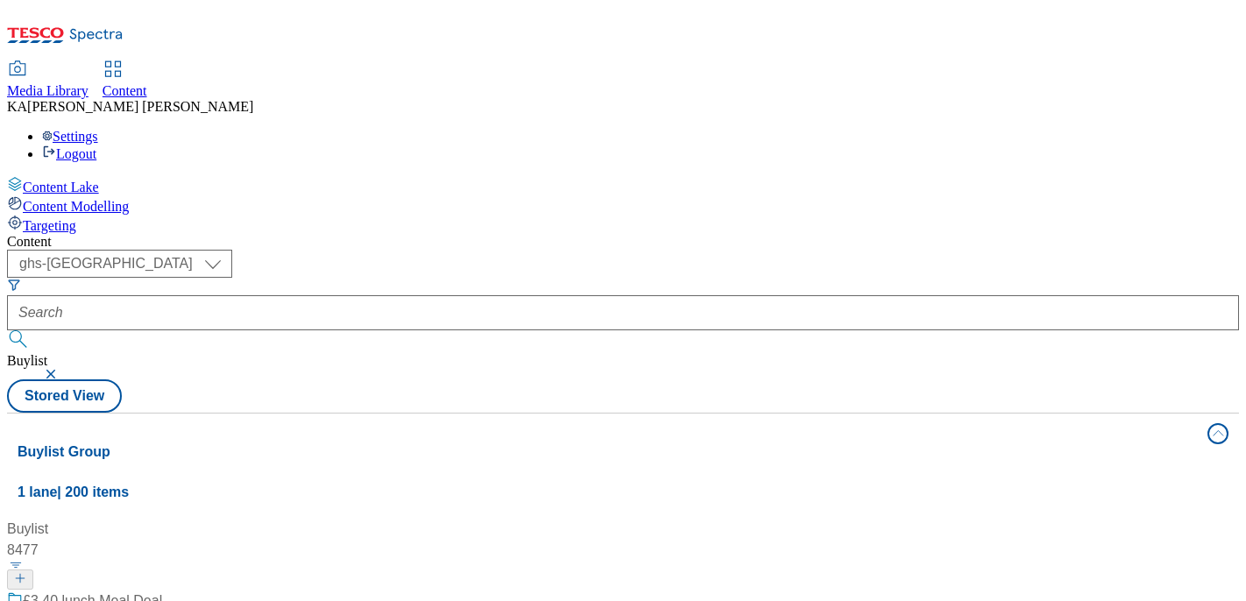
scroll to position [58, 0]
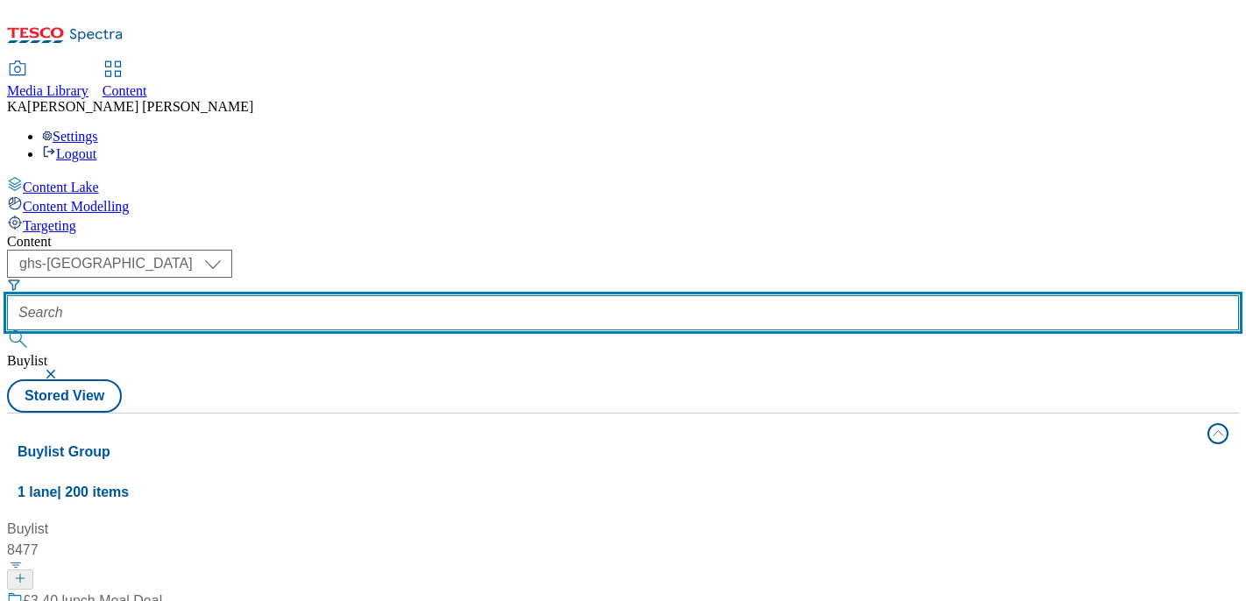
click at [416, 295] on input "text" at bounding box center [623, 312] width 1232 height 35
click at [396, 295] on input "Ad-539997" at bounding box center [623, 312] width 1232 height 35
click at [7, 330] on button "submit" at bounding box center [19, 339] width 25 height 18
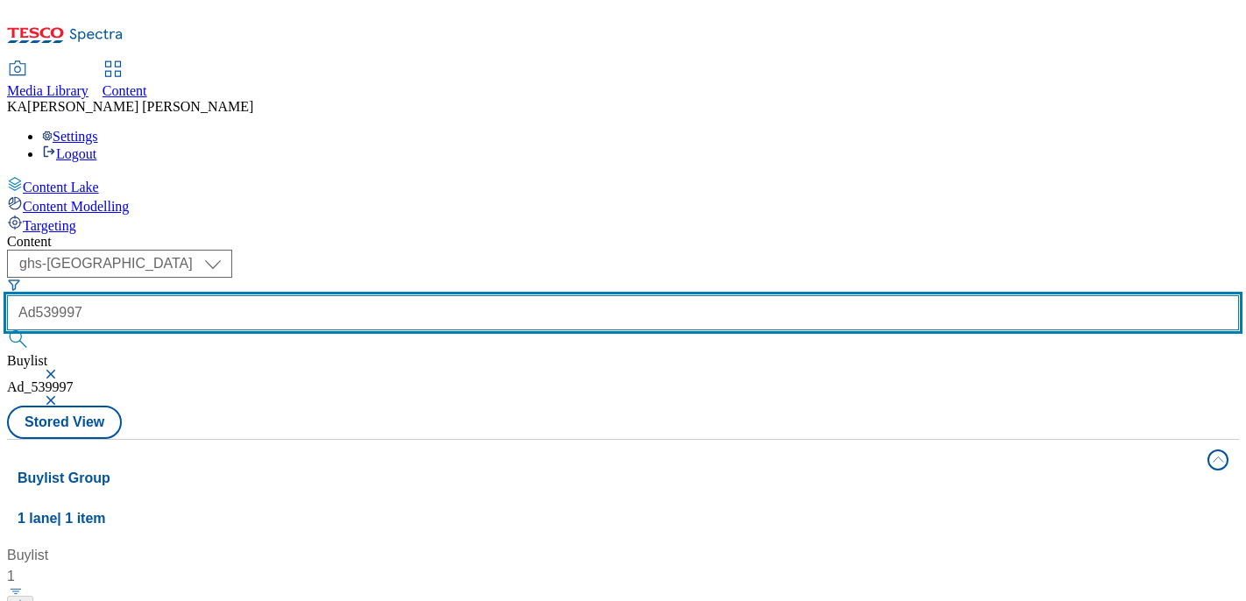
type input "Ad539997"
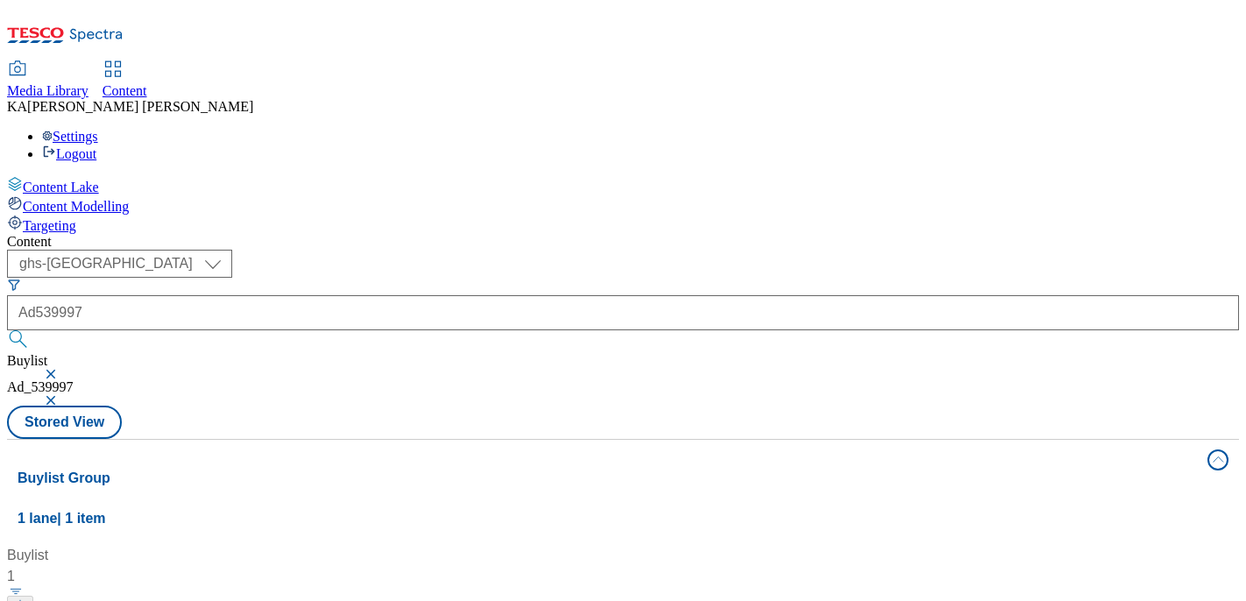
click at [61, 395] on button "button" at bounding box center [53, 400] width 18 height 11
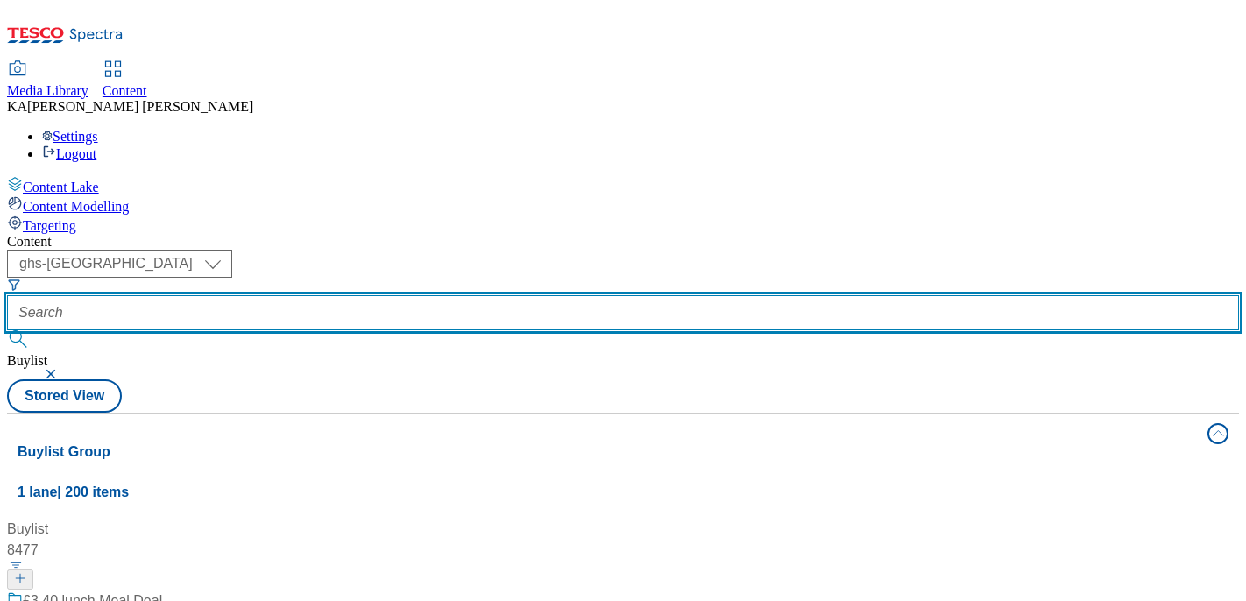
click at [414, 295] on input "text" at bounding box center [623, 312] width 1232 height 35
paste input "freixenet-mionetto-25tw29"
type input "freixenet-mionetto-25tw29"
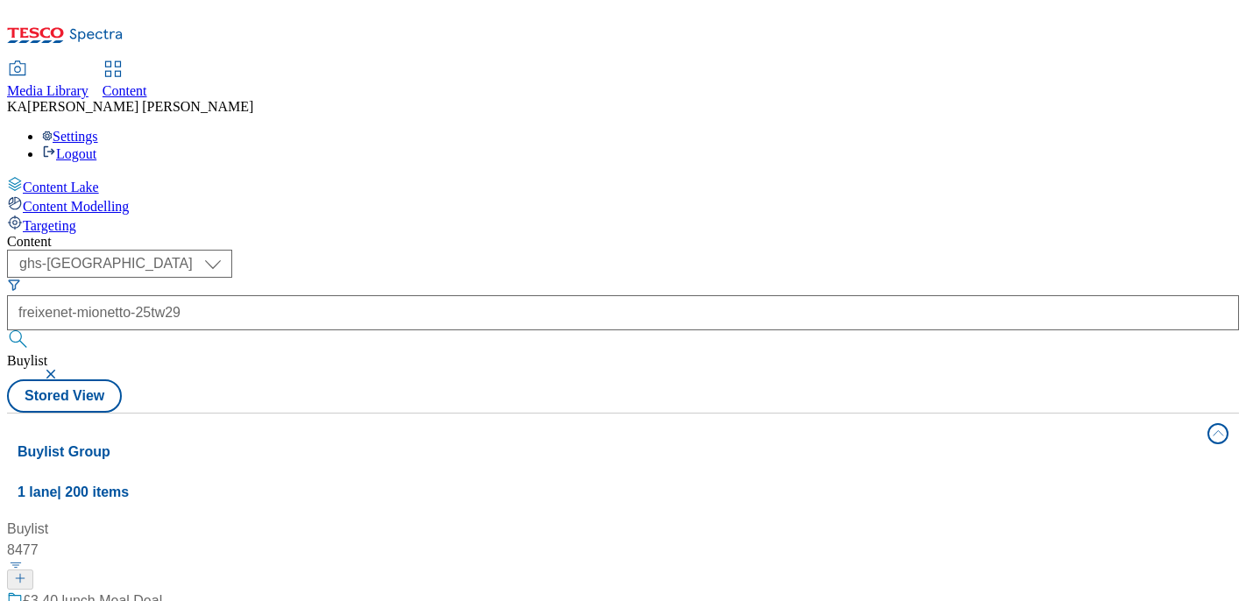
scroll to position [0, 0]
click at [61, 369] on button "button" at bounding box center [53, 374] width 18 height 11
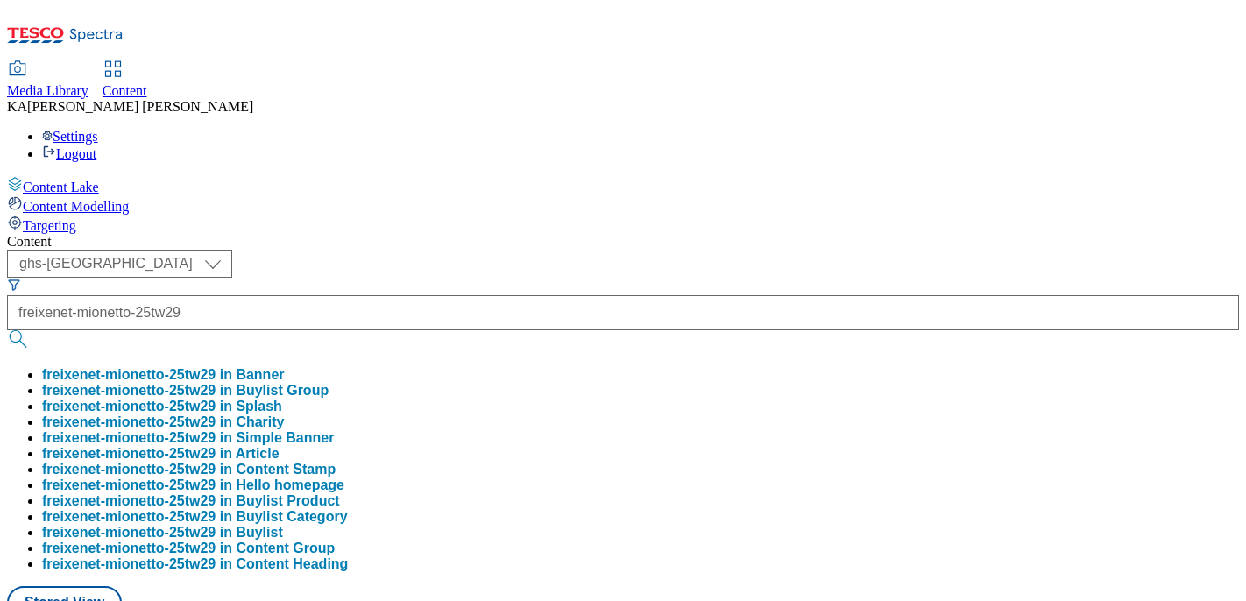
scroll to position [218, 0]
click at [348, 509] on button "freixenet-mionetto-25tw29 in Buylist Category" at bounding box center [195, 517] width 306 height 16
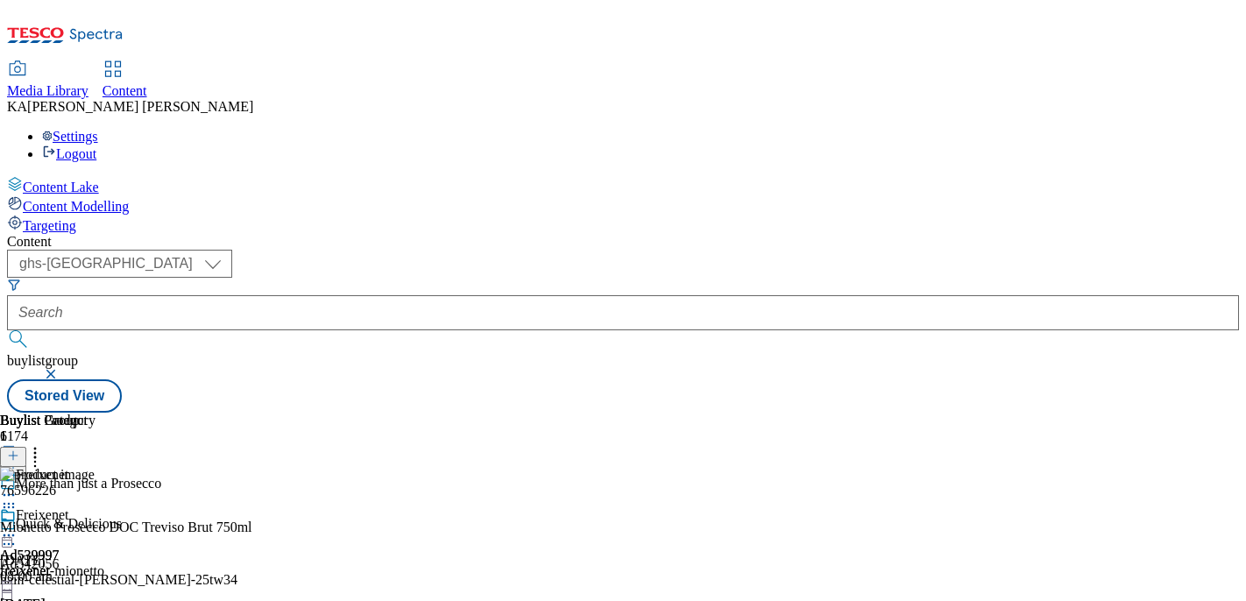
click at [18, 527] on icon at bounding box center [9, 536] width 18 height 18
click at [74, 566] on span "Edit" at bounding box center [64, 572] width 20 height 13
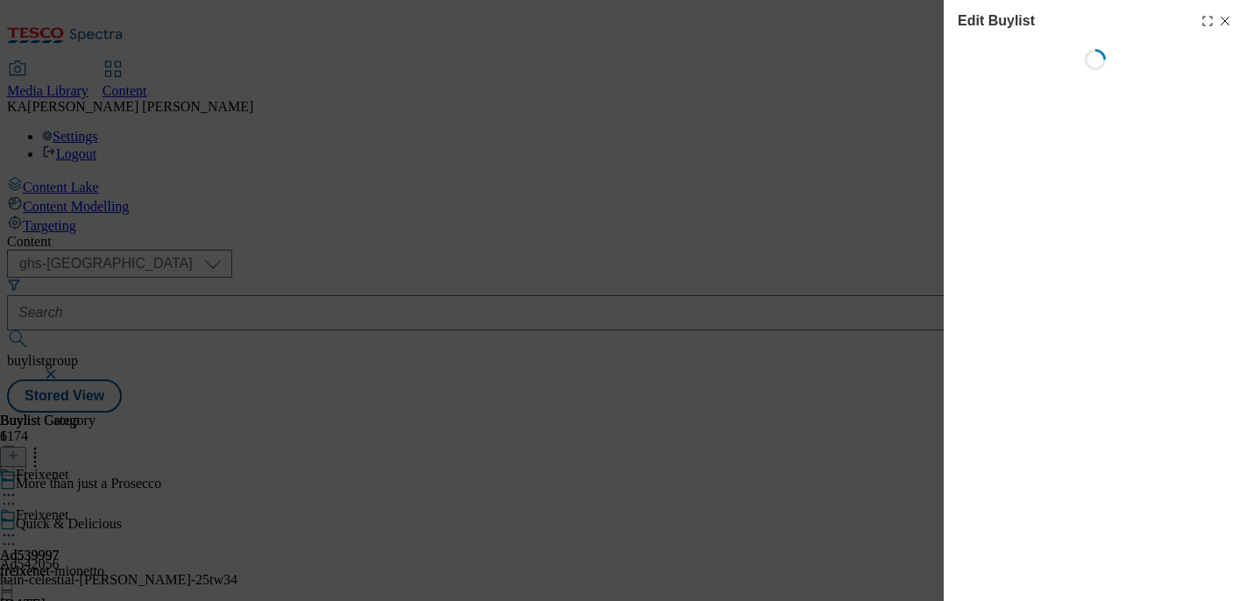
select select "tactical"
select select "supplier funded short term 1-3 weeks"
select select "dunnhumby"
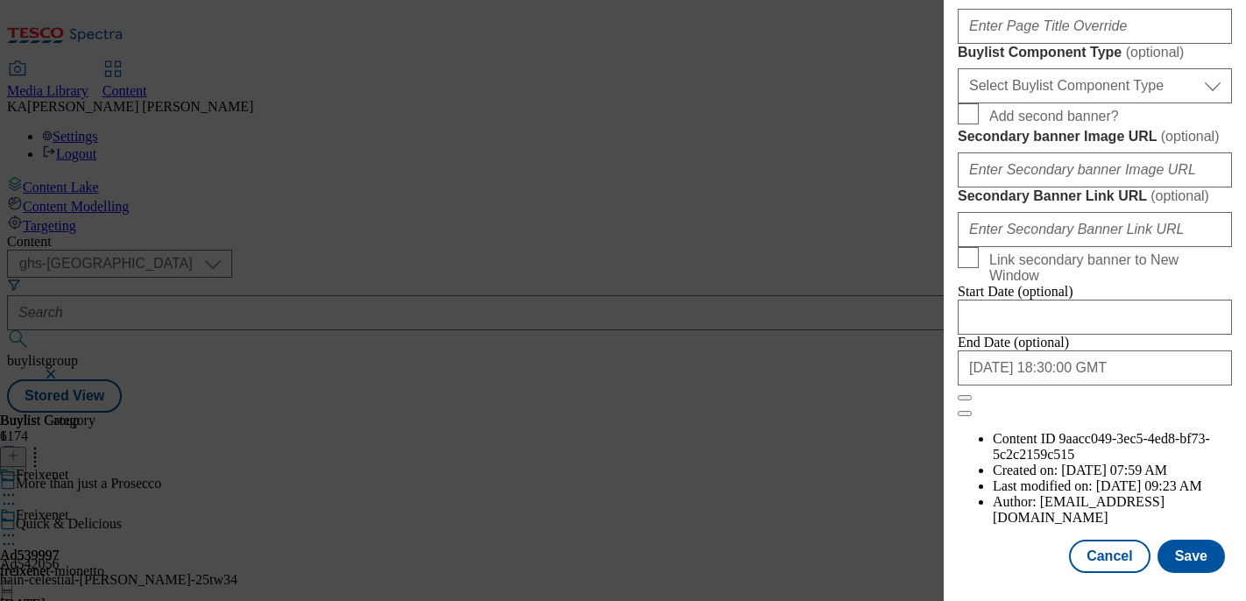
scroll to position [1510, 0]
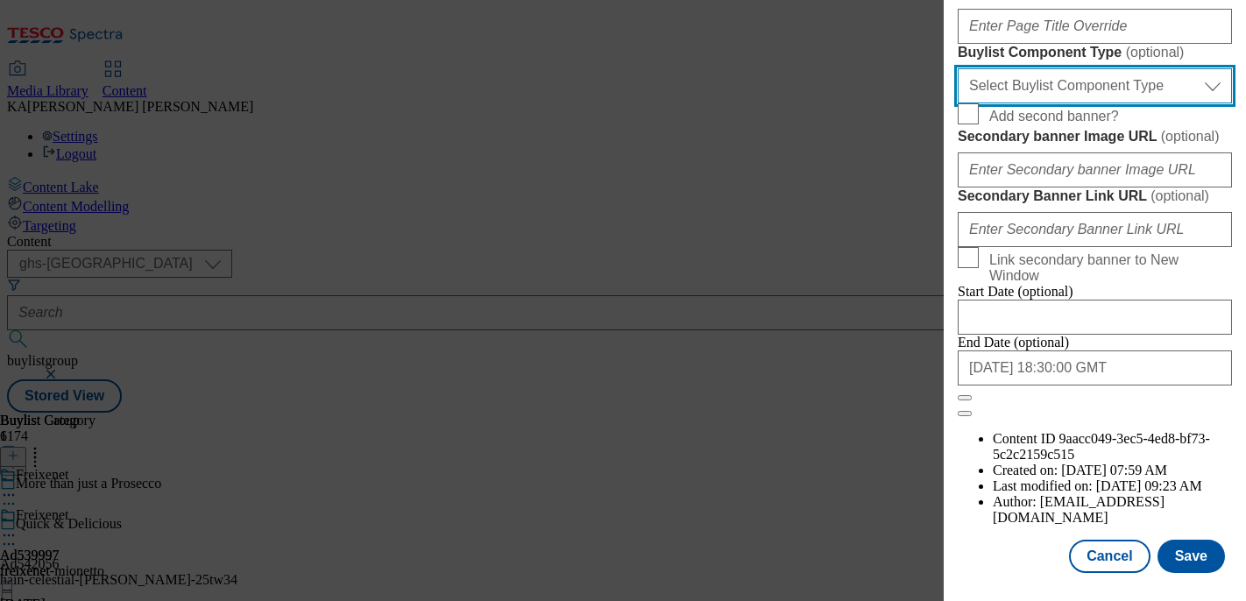
click at [999, 103] on select "Select Buylist Component Type Banner Competition Header Meal" at bounding box center [1095, 85] width 274 height 35
select select "Banner"
click at [958, 103] on select "Select Buylist Component Type Banner Competition Header Meal" at bounding box center [1095, 85] width 274 height 35
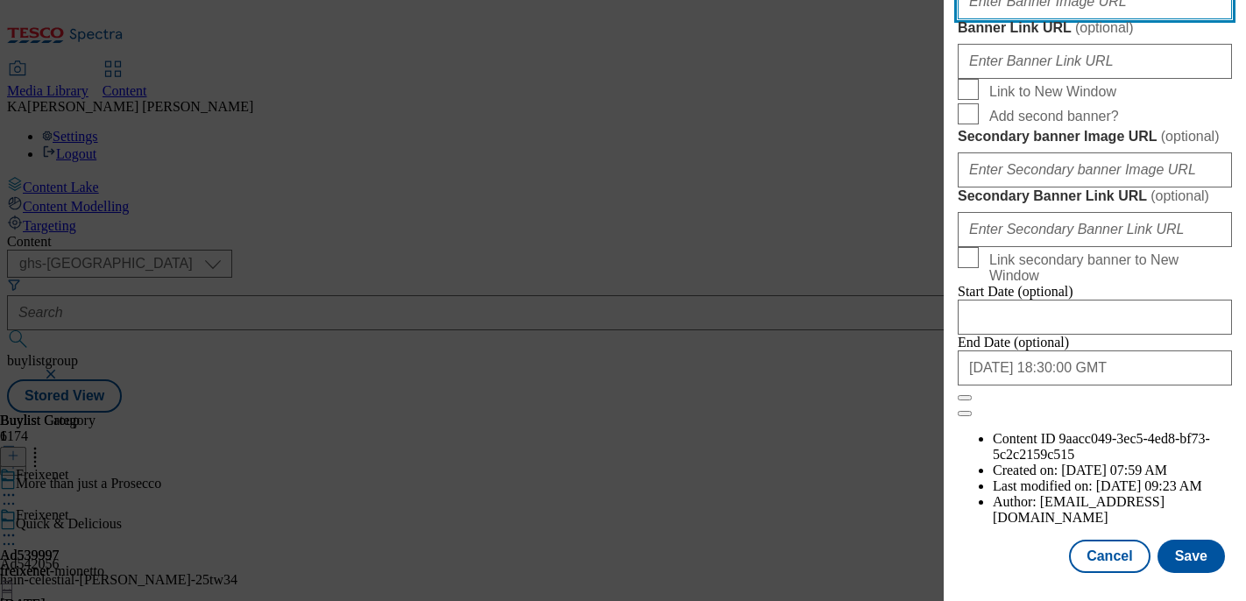
click at [1006, 19] on input "Banner Image URL ( optional )" at bounding box center [1095, 1] width 274 height 35
paste input "[URL][DOMAIN_NAME]"
type input "[URL][DOMAIN_NAME]"
click at [1180, 562] on button "Save" at bounding box center [1190, 556] width 67 height 33
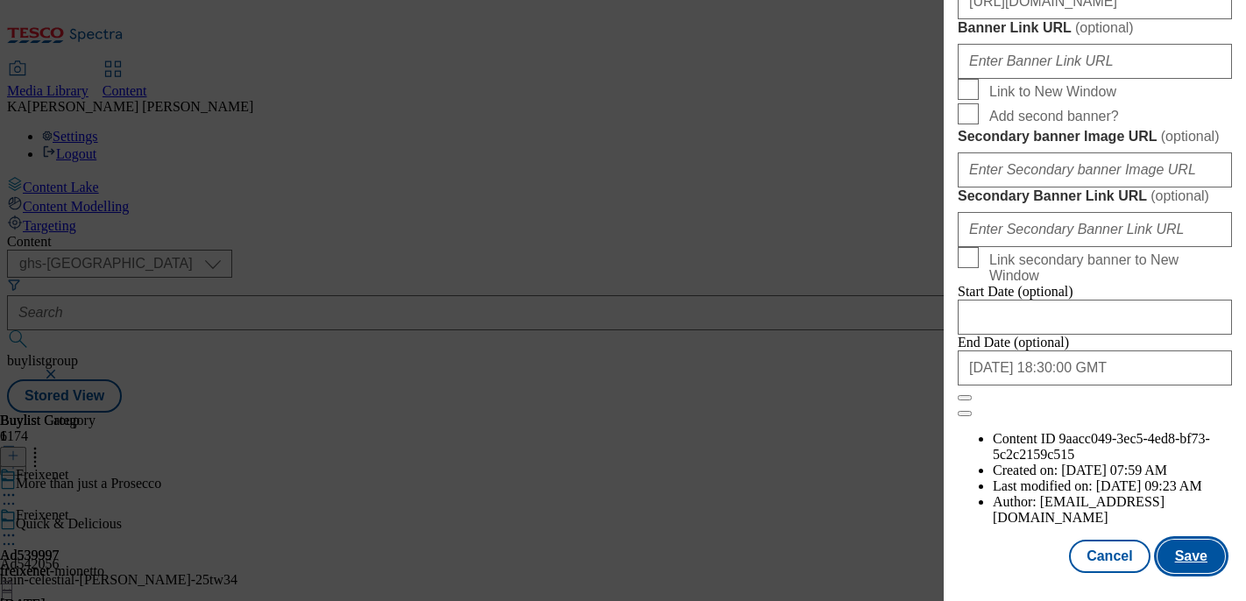
scroll to position [0, 0]
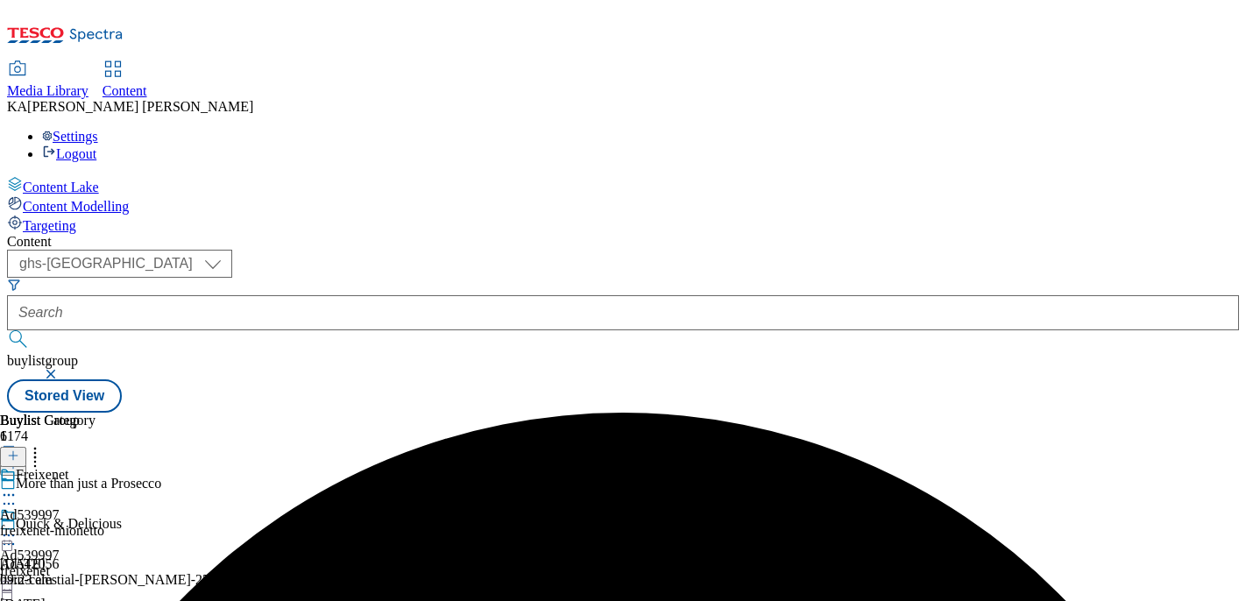
click at [18, 527] on icon at bounding box center [9, 536] width 18 height 18
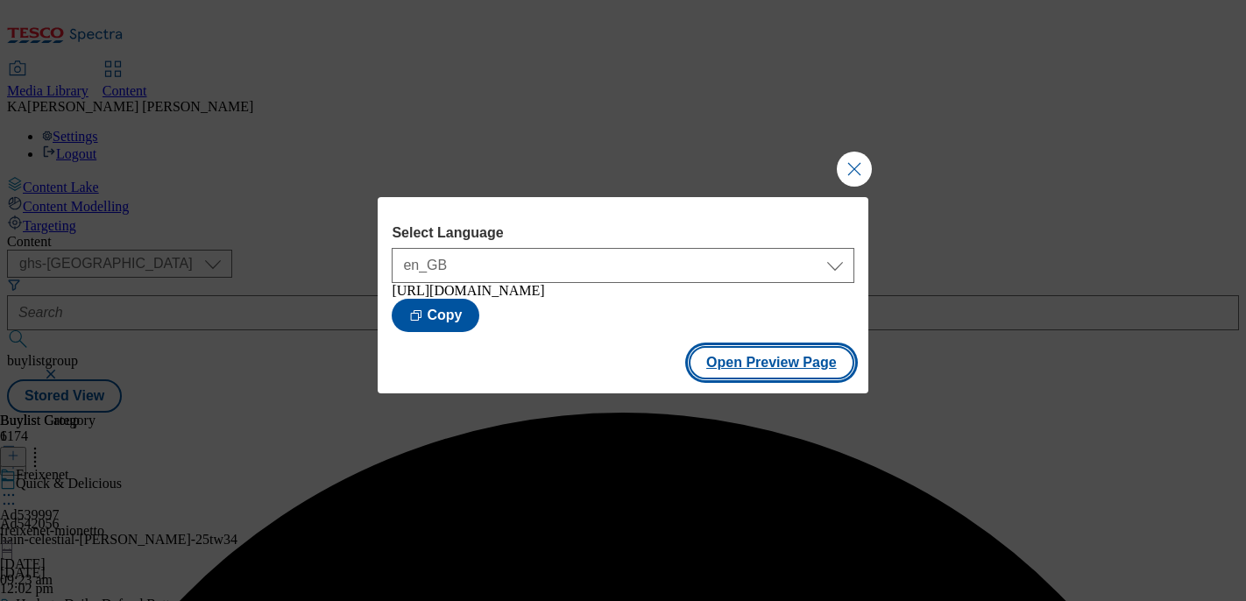
click at [739, 363] on button "Open Preview Page" at bounding box center [772, 362] width 166 height 33
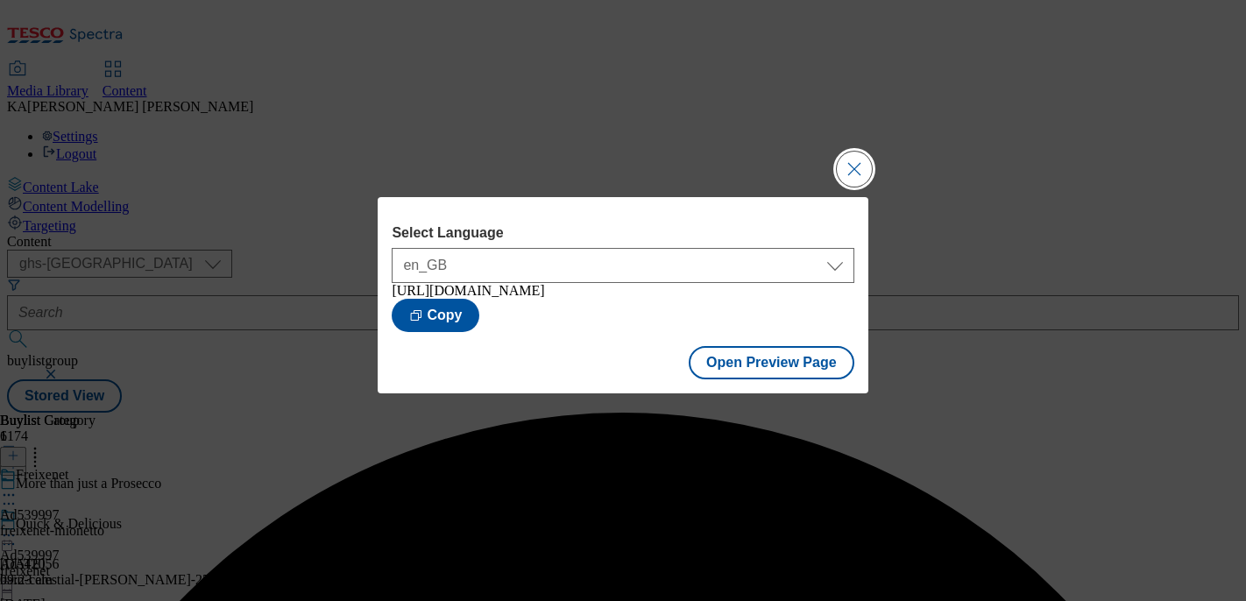
click at [860, 159] on button "Close Modal" at bounding box center [854, 169] width 35 height 35
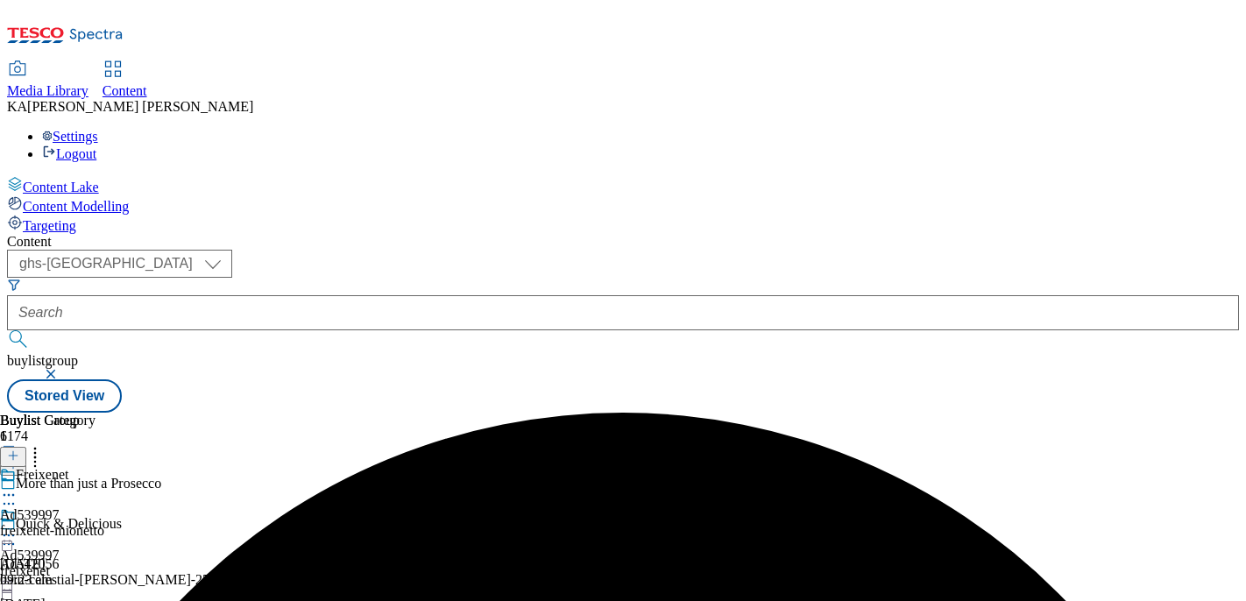
click at [18, 527] on icon at bounding box center [9, 536] width 18 height 18
